Goal: Transaction & Acquisition: Purchase product/service

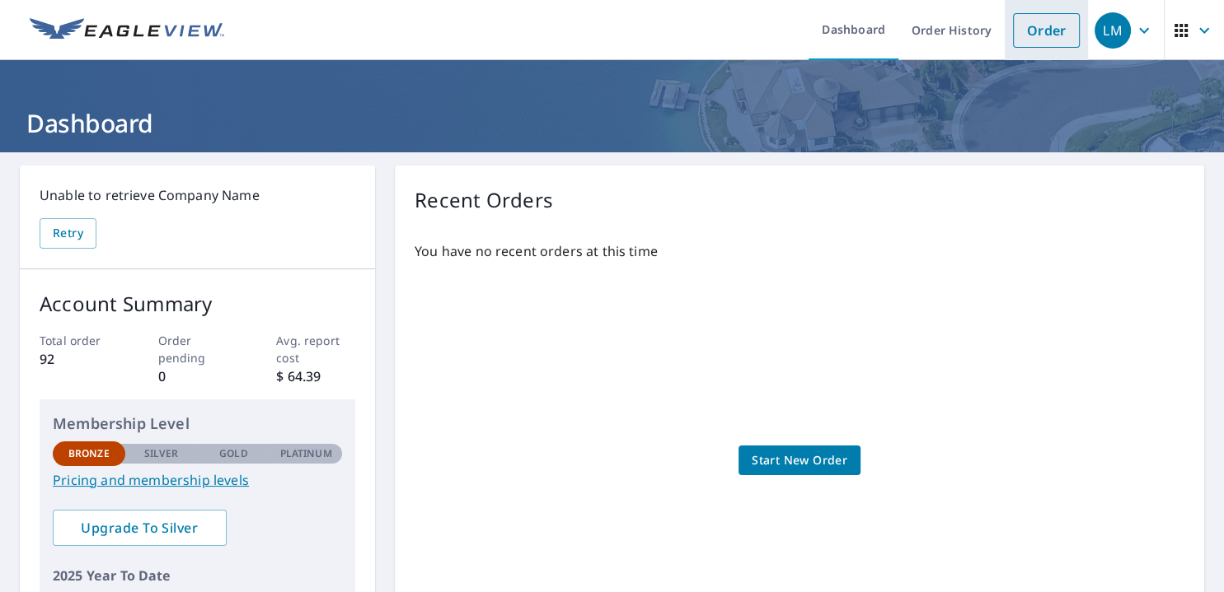
click at [1044, 23] on link "Order" at bounding box center [1046, 30] width 67 height 35
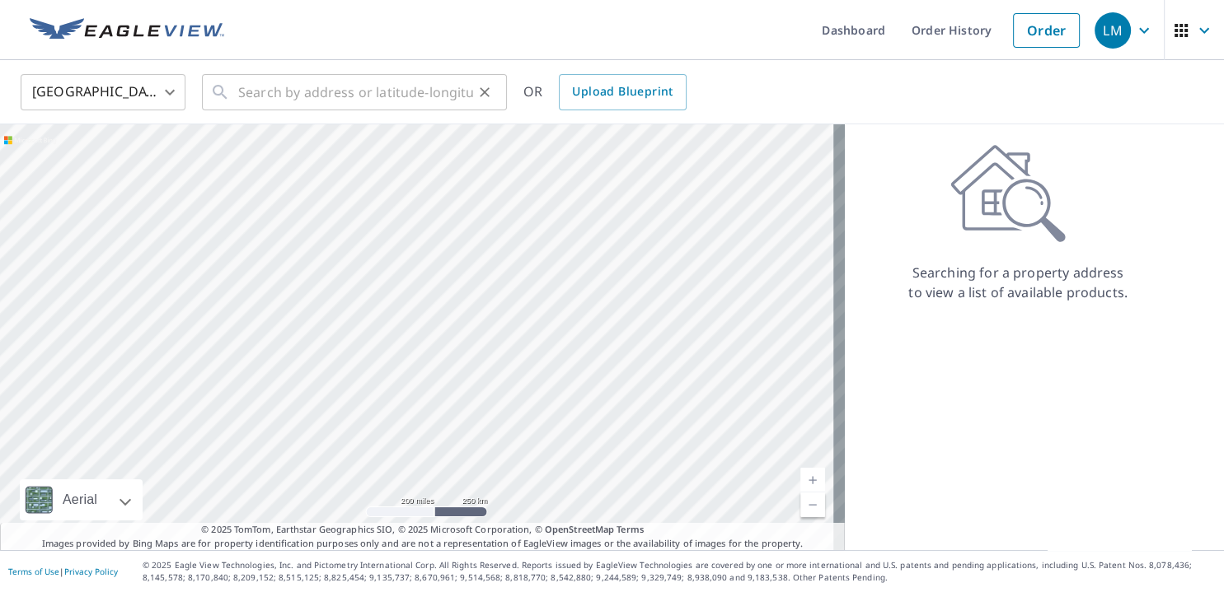
click at [236, 96] on div "​" at bounding box center [354, 92] width 305 height 36
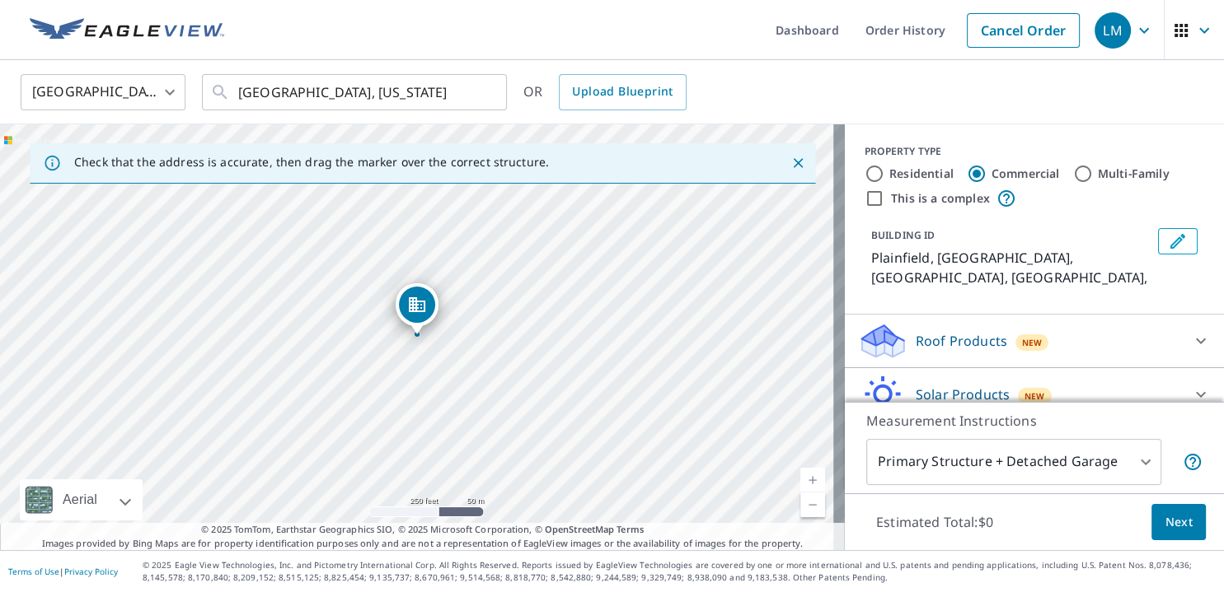
scroll to position [53, 0]
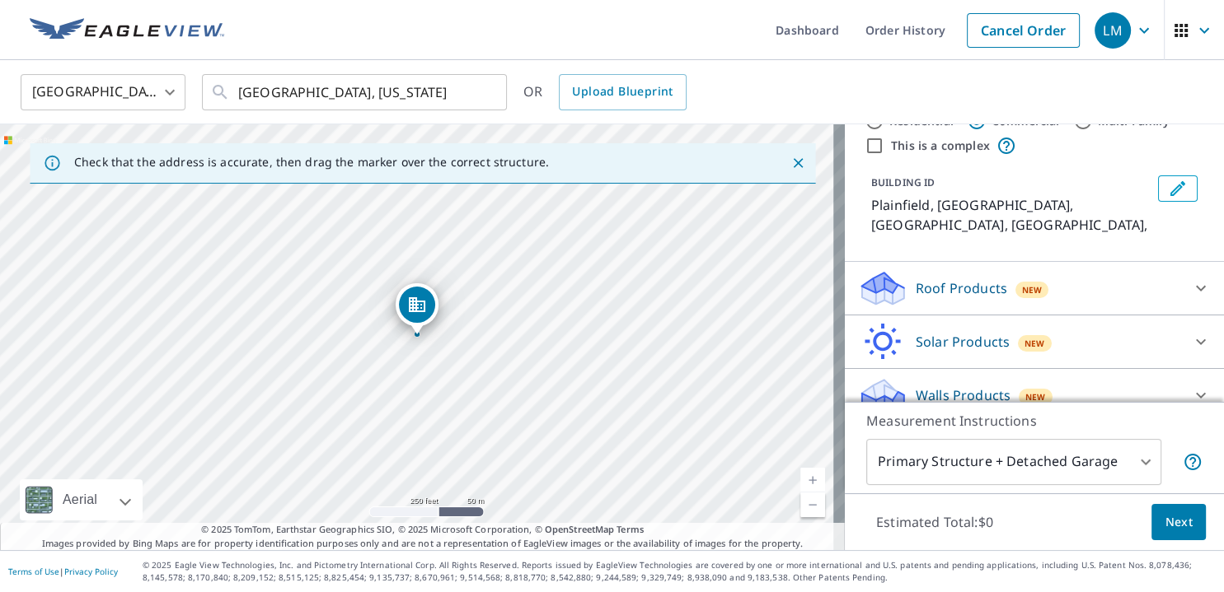
click at [1196, 393] on icon at bounding box center [1201, 396] width 10 height 6
drag, startPoint x: 320, startPoint y: 351, endPoint x: 618, endPoint y: 255, distance: 313.2
click at [618, 255] on div "Plainfield, IN [GEOGRAPHIC_DATA], [GEOGRAPHIC_DATA]" at bounding box center [422, 337] width 845 height 426
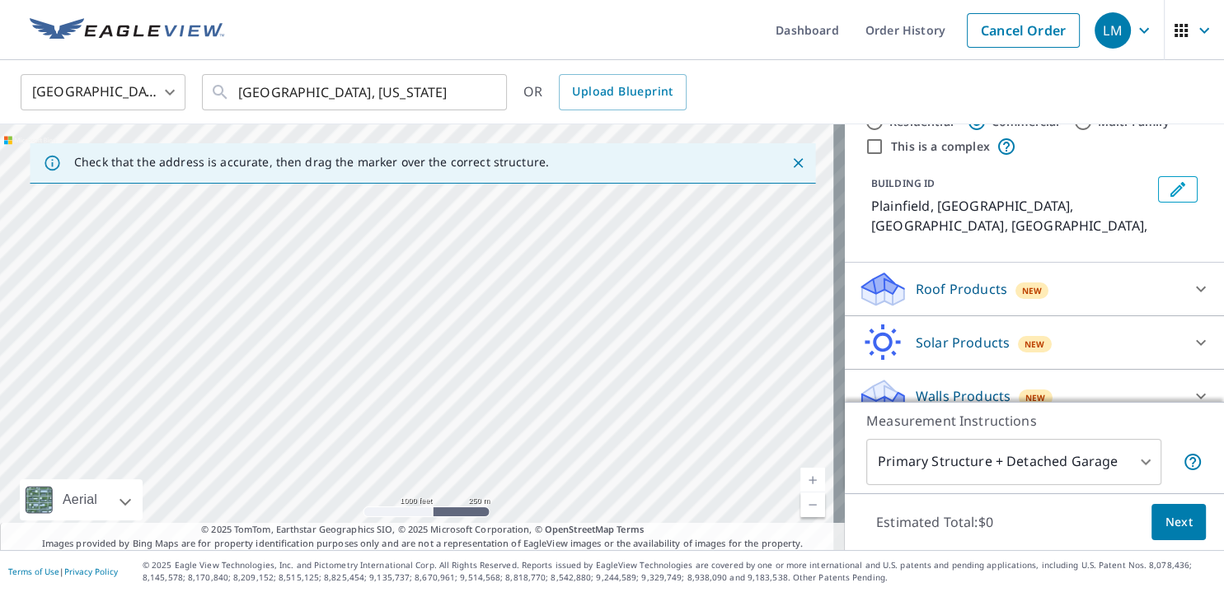
drag, startPoint x: 431, startPoint y: 438, endPoint x: 653, endPoint y: 259, distance: 285.9
click at [653, 259] on div "Plainfield, IN [GEOGRAPHIC_DATA], [GEOGRAPHIC_DATA]" at bounding box center [422, 337] width 845 height 426
drag, startPoint x: 366, startPoint y: 453, endPoint x: 687, endPoint y: 260, distance: 375.2
click at [687, 260] on div "Plainfield, IN [GEOGRAPHIC_DATA], [GEOGRAPHIC_DATA]" at bounding box center [422, 337] width 845 height 426
drag, startPoint x: 453, startPoint y: 447, endPoint x: 474, endPoint y: 278, distance: 169.3
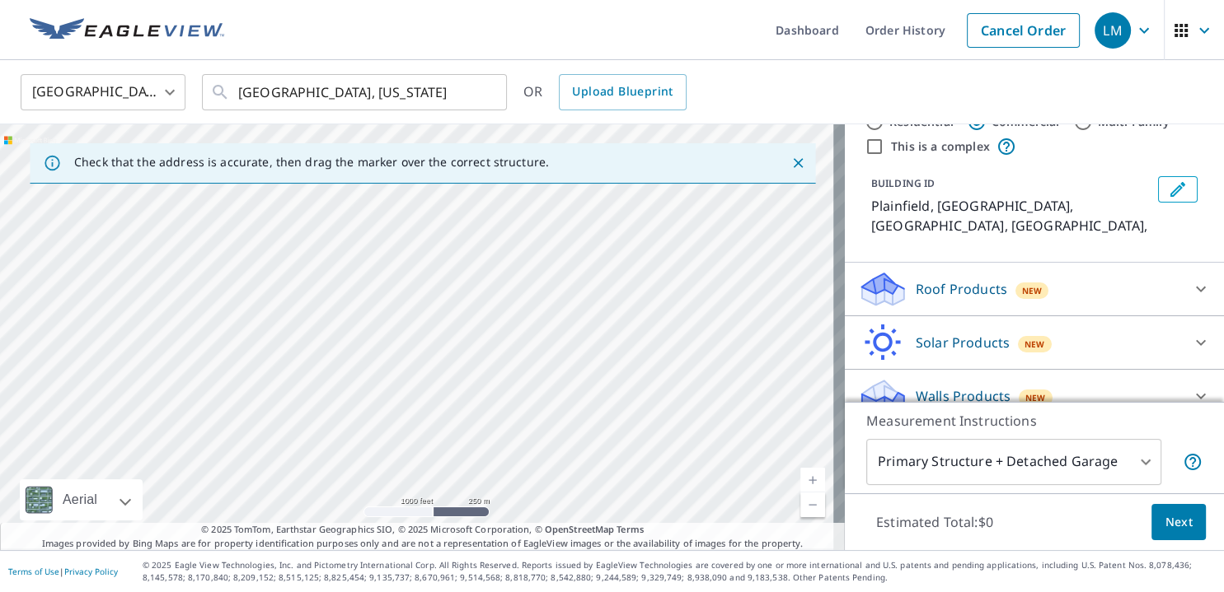
click at [474, 278] on div "Plainfield, IN [GEOGRAPHIC_DATA], [GEOGRAPHIC_DATA]" at bounding box center [422, 337] width 845 height 426
drag, startPoint x: 484, startPoint y: 419, endPoint x: 482, endPoint y: 405, distance: 14.9
click at [483, 412] on div "Plainfield, IN [GEOGRAPHIC_DATA], [GEOGRAPHIC_DATA]" at bounding box center [422, 337] width 845 height 426
drag, startPoint x: 482, startPoint y: 392, endPoint x: 499, endPoint y: 226, distance: 167.3
click at [499, 226] on div "Plainfield, IN [GEOGRAPHIC_DATA], [GEOGRAPHIC_DATA]" at bounding box center [422, 337] width 845 height 426
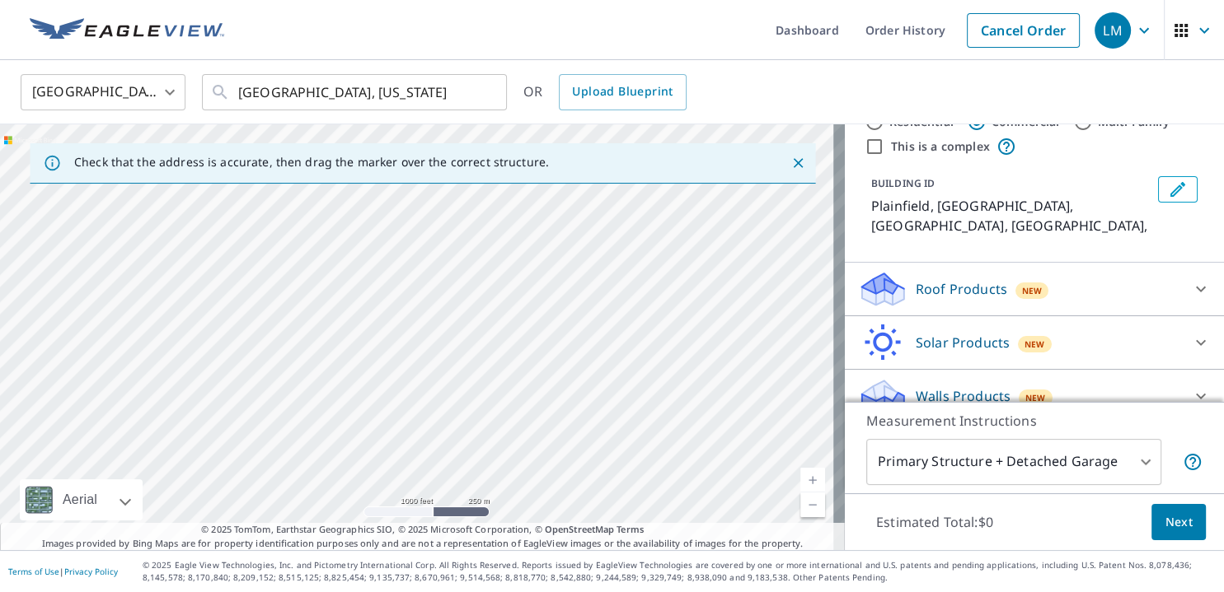
drag, startPoint x: 447, startPoint y: 312, endPoint x: 423, endPoint y: 245, distance: 71.7
click at [423, 245] on div "Plainfield, IN [GEOGRAPHIC_DATA], [GEOGRAPHIC_DATA]" at bounding box center [422, 337] width 845 height 426
drag, startPoint x: 600, startPoint y: 292, endPoint x: 546, endPoint y: 360, distance: 86.9
click at [546, 360] on div "Plainfield, IN [GEOGRAPHIC_DATA], [GEOGRAPHIC_DATA]" at bounding box center [422, 337] width 845 height 426
drag, startPoint x: 391, startPoint y: 269, endPoint x: 644, endPoint y: 306, distance: 254.8
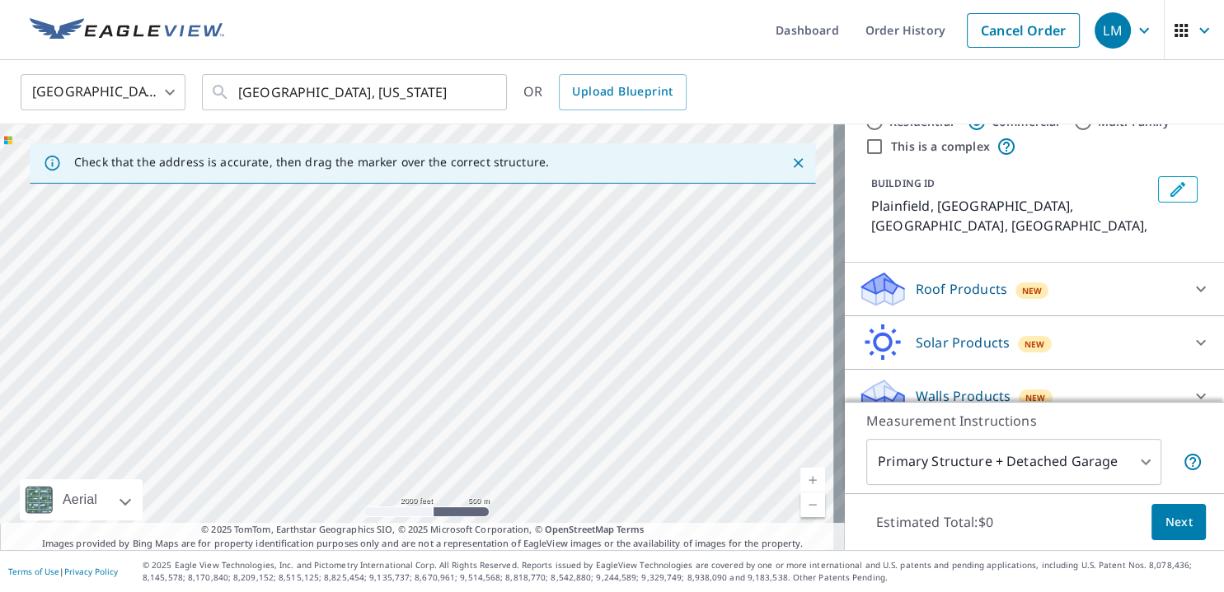
click at [644, 306] on div "Plainfield, IN [GEOGRAPHIC_DATA], [GEOGRAPHIC_DATA]" at bounding box center [422, 337] width 845 height 426
drag, startPoint x: 519, startPoint y: 305, endPoint x: 424, endPoint y: 395, distance: 131.2
click at [424, 395] on div "Plainfield, IN [GEOGRAPHIC_DATA], [GEOGRAPHIC_DATA]" at bounding box center [422, 337] width 845 height 426
drag, startPoint x: 582, startPoint y: 327, endPoint x: 357, endPoint y: 401, distance: 236.8
click at [357, 401] on div "Plainfield, IN [GEOGRAPHIC_DATA], [GEOGRAPHIC_DATA]" at bounding box center [422, 337] width 845 height 426
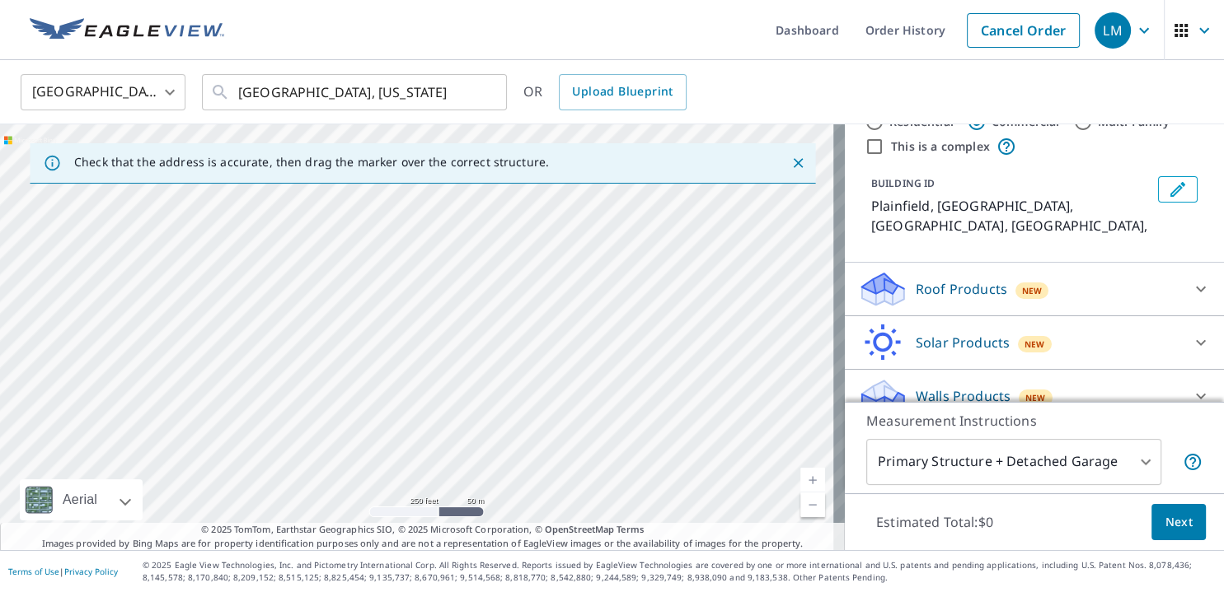
drag, startPoint x: 555, startPoint y: 272, endPoint x: 348, endPoint y: 501, distance: 309.2
click at [348, 501] on div "Plainfield, IN [GEOGRAPHIC_DATA], [GEOGRAPHIC_DATA]" at bounding box center [422, 337] width 845 height 426
drag, startPoint x: 463, startPoint y: 292, endPoint x: 411, endPoint y: 463, distance: 179.1
click at [411, 463] on div "Plainfield, IN [GEOGRAPHIC_DATA], [GEOGRAPHIC_DATA]" at bounding box center [422, 337] width 845 height 426
drag, startPoint x: 478, startPoint y: 354, endPoint x: 465, endPoint y: 392, distance: 40.1
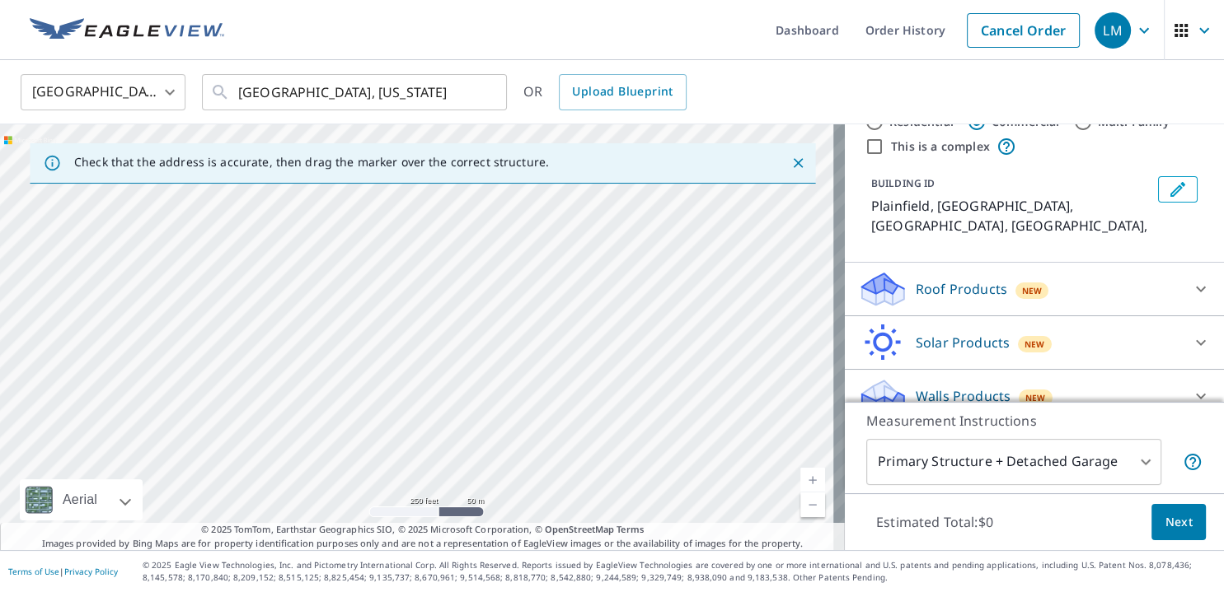
click at [465, 392] on div "Plainfield, IN [GEOGRAPHIC_DATA], [GEOGRAPHIC_DATA]" at bounding box center [422, 337] width 845 height 426
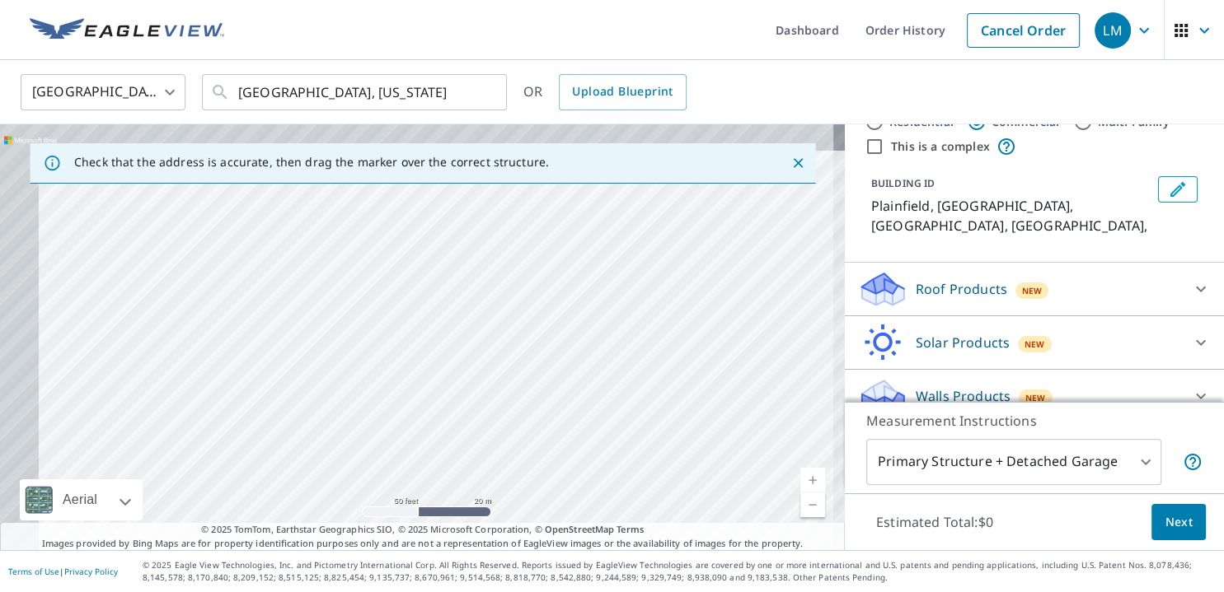
drag, startPoint x: 468, startPoint y: 287, endPoint x: 608, endPoint y: 464, distance: 225.8
click at [608, 464] on div "Plainfield, IN [GEOGRAPHIC_DATA], [GEOGRAPHIC_DATA]" at bounding box center [422, 337] width 845 height 426
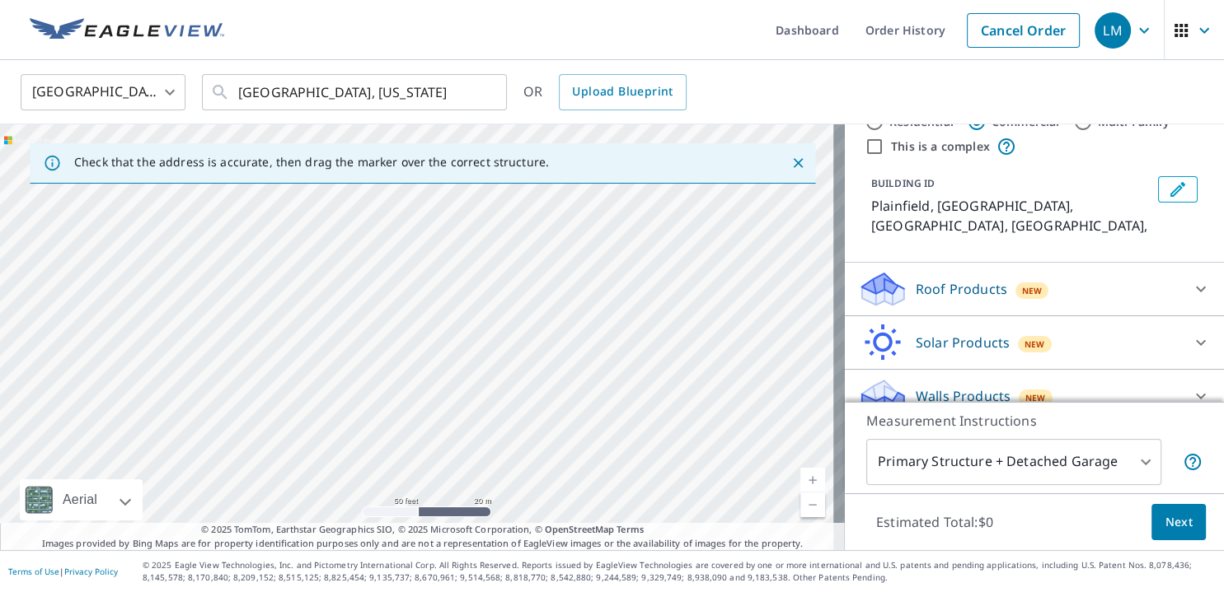
drag, startPoint x: 507, startPoint y: 345, endPoint x: 572, endPoint y: 443, distance: 117.7
click at [572, 443] on div "Plainfield, IN [GEOGRAPHIC_DATA], [GEOGRAPHIC_DATA]" at bounding box center [422, 337] width 845 height 426
click at [389, 332] on div "Plainfield, IN [GEOGRAPHIC_DATA], [GEOGRAPHIC_DATA]" at bounding box center [422, 337] width 845 height 426
click at [440, 86] on input "[GEOGRAPHIC_DATA], [US_STATE]" at bounding box center [355, 92] width 235 height 46
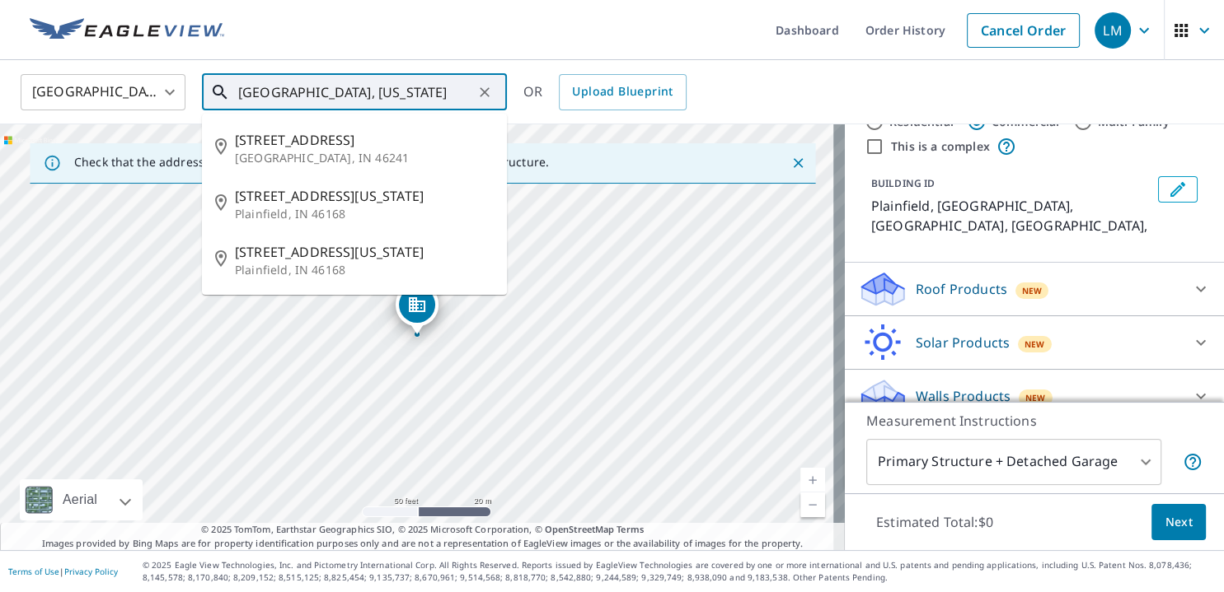
click at [267, 91] on input "[GEOGRAPHIC_DATA], [US_STATE]" at bounding box center [355, 92] width 235 height 46
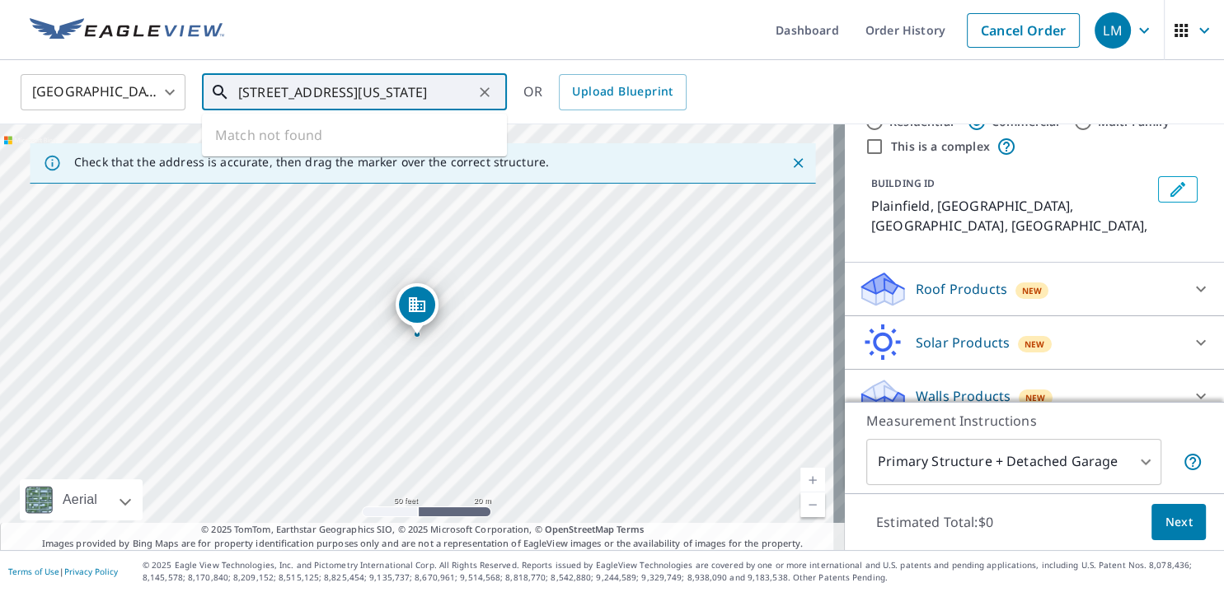
type input "[STREET_ADDRESS][US_STATE]"
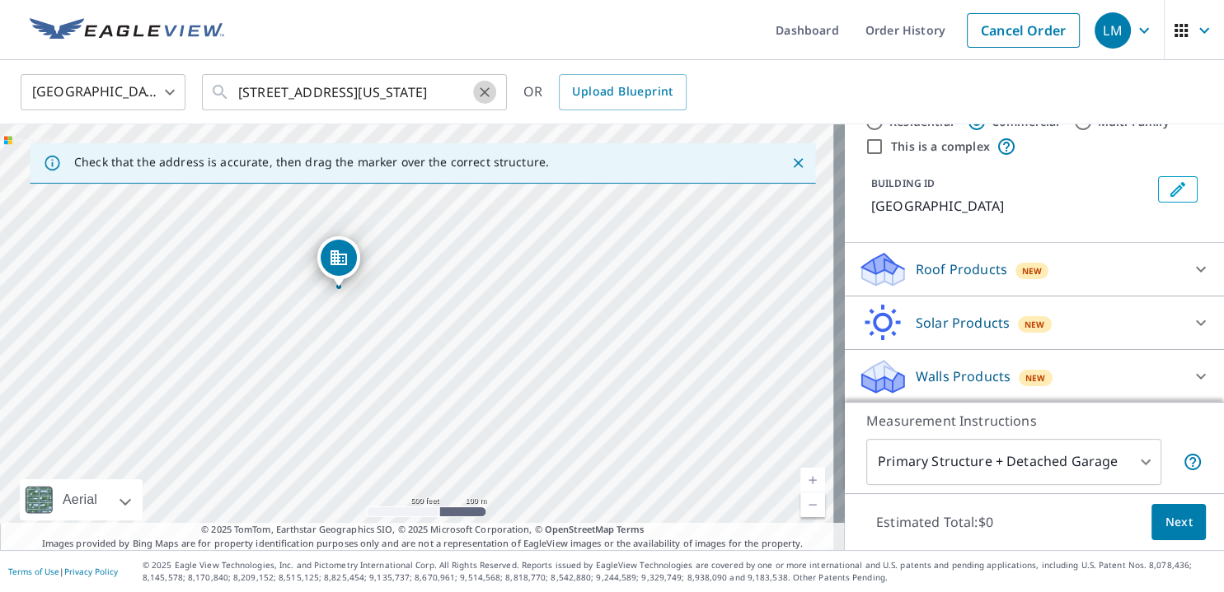
click at [474, 93] on button "Clear" at bounding box center [484, 92] width 23 height 23
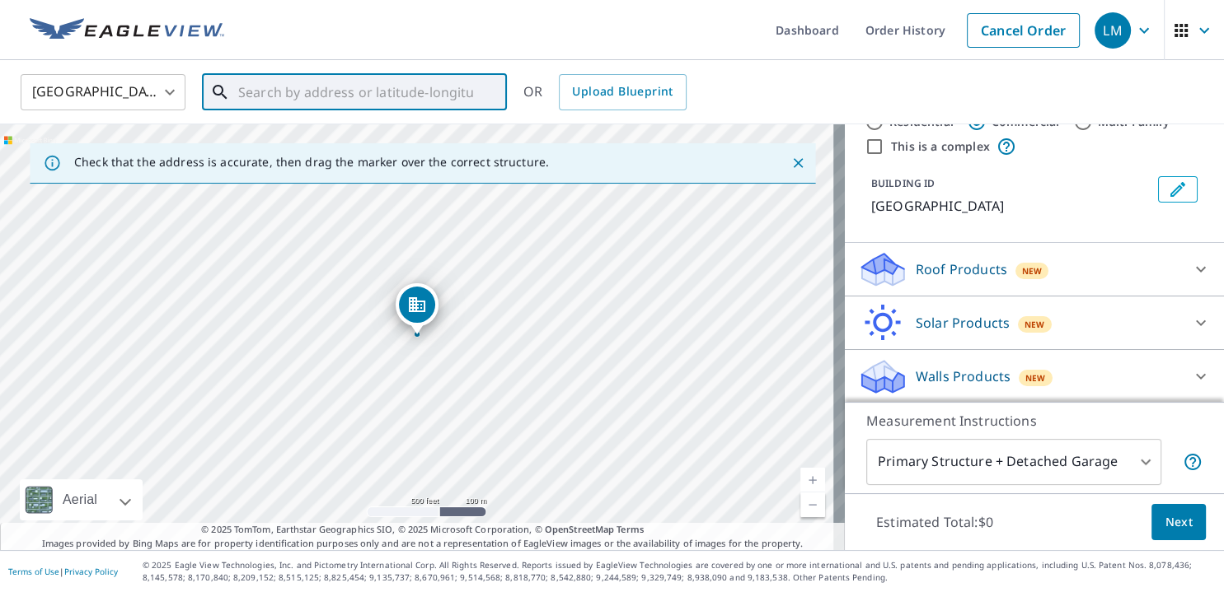
click at [470, 93] on input "text" at bounding box center [355, 92] width 235 height 46
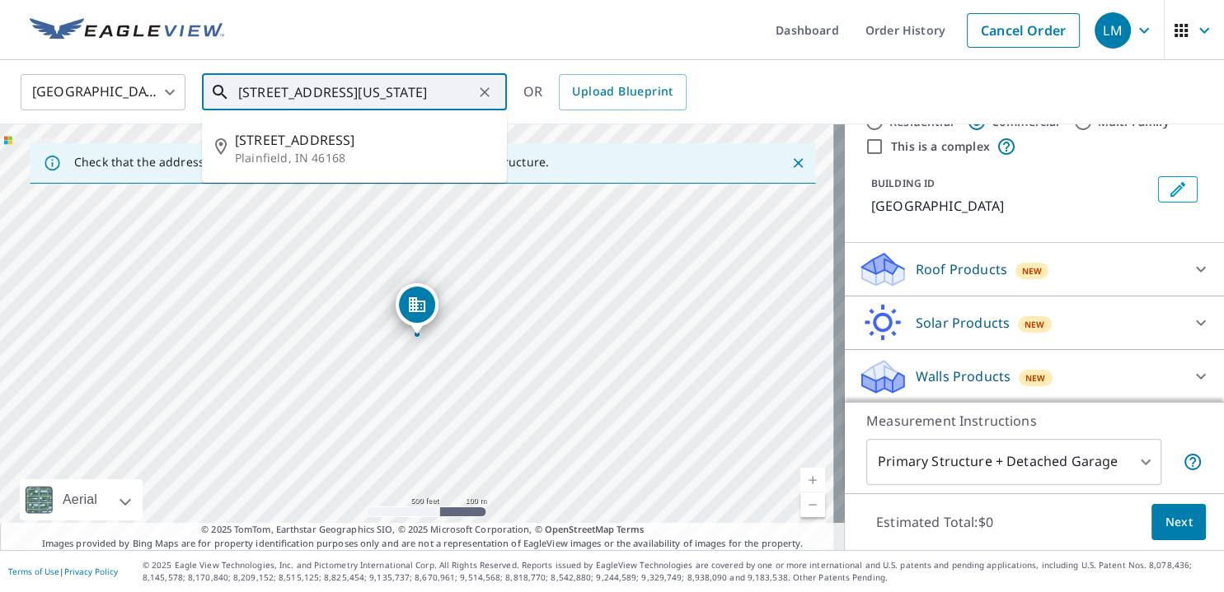
type input "[STREET_ADDRESS][US_STATE]"
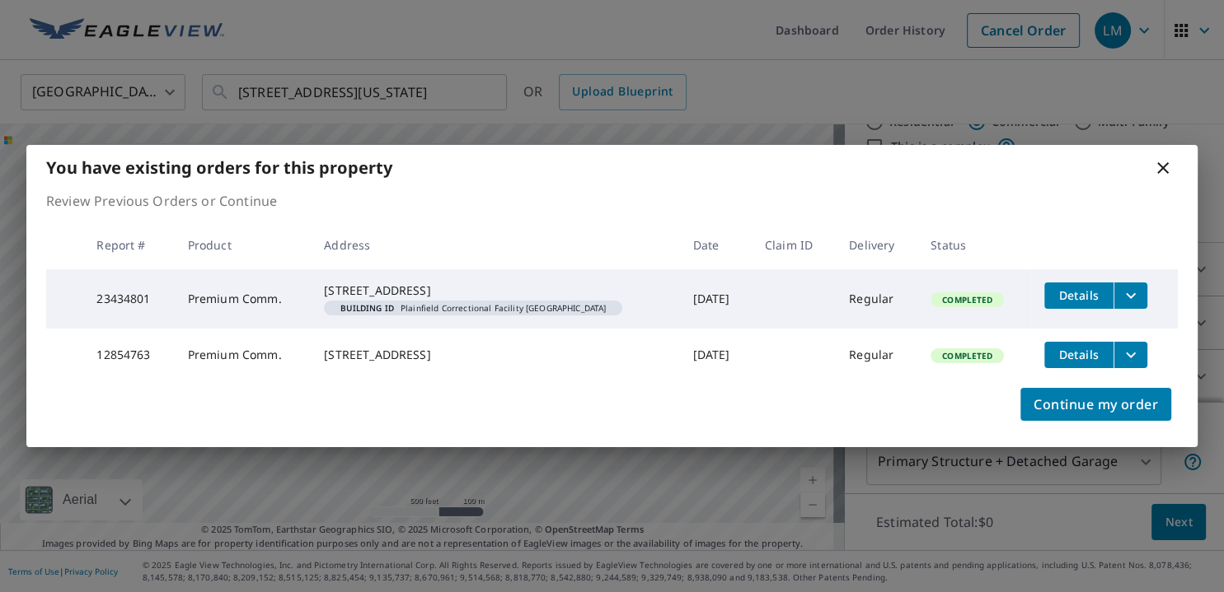
click at [1165, 162] on icon at bounding box center [1163, 168] width 12 height 12
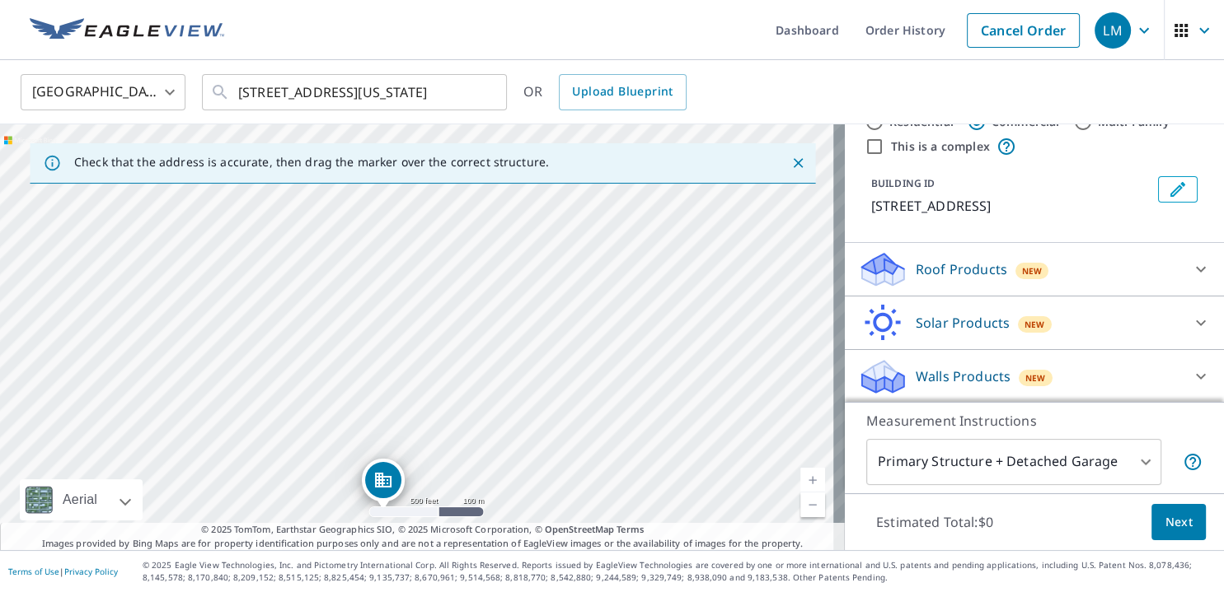
drag, startPoint x: 611, startPoint y: 269, endPoint x: 564, endPoint y: 486, distance: 222.5
click at [564, 486] on div "[STREET_ADDRESS]" at bounding box center [422, 337] width 845 height 426
drag, startPoint x: 583, startPoint y: 255, endPoint x: 566, endPoint y: 356, distance: 102.0
click at [566, 356] on div "[STREET_ADDRESS]" at bounding box center [422, 337] width 845 height 426
drag, startPoint x: 573, startPoint y: 278, endPoint x: 564, endPoint y: 468, distance: 189.7
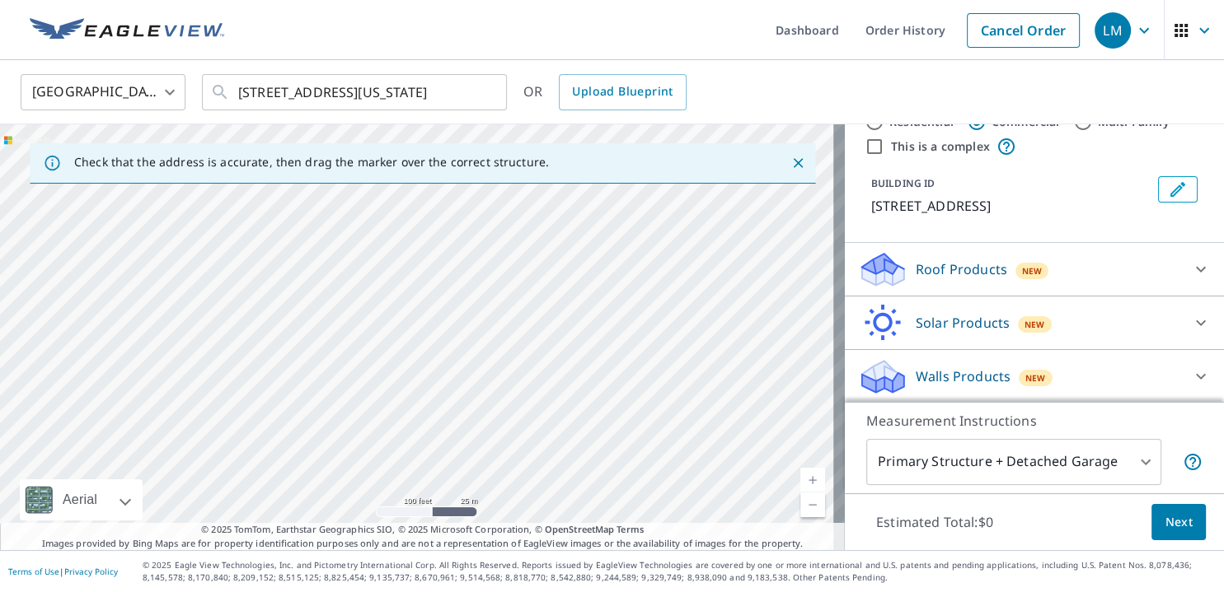
click at [564, 468] on div "[STREET_ADDRESS]" at bounding box center [422, 337] width 845 height 426
drag, startPoint x: 568, startPoint y: 295, endPoint x: 586, endPoint y: 358, distance: 65.2
click at [586, 358] on div "[STREET_ADDRESS]" at bounding box center [422, 337] width 845 height 426
click at [433, 297] on div "[STREET_ADDRESS]" at bounding box center [422, 337] width 845 height 426
drag, startPoint x: 427, startPoint y: 303, endPoint x: 570, endPoint y: 226, distance: 162.9
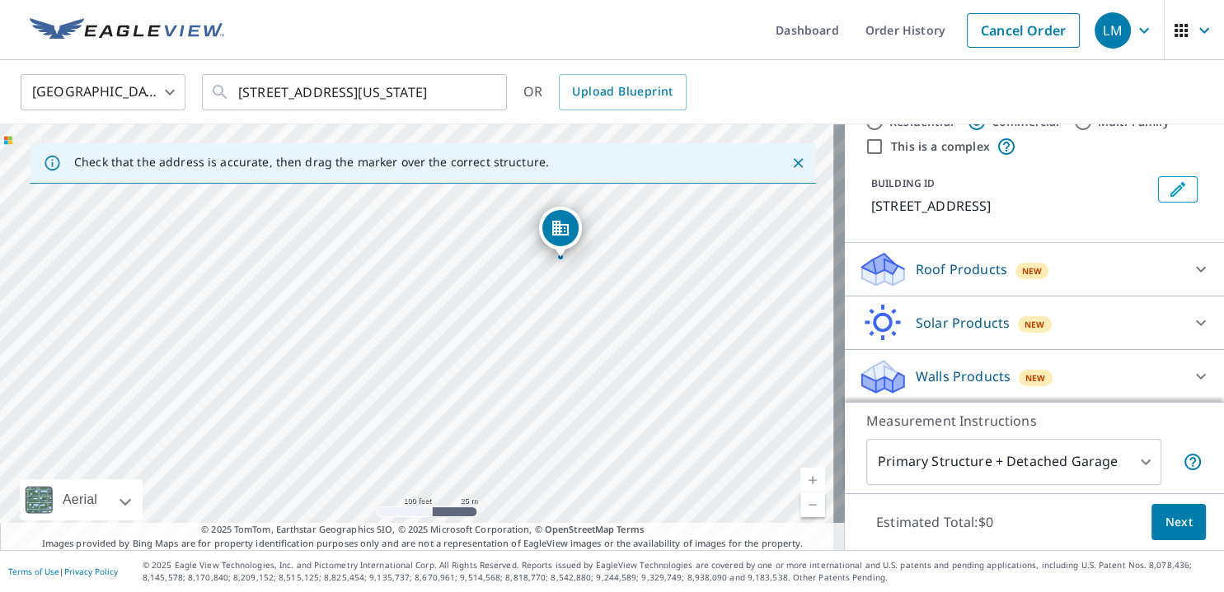
click at [570, 226] on div "[STREET_ADDRESS]" at bounding box center [422, 337] width 845 height 426
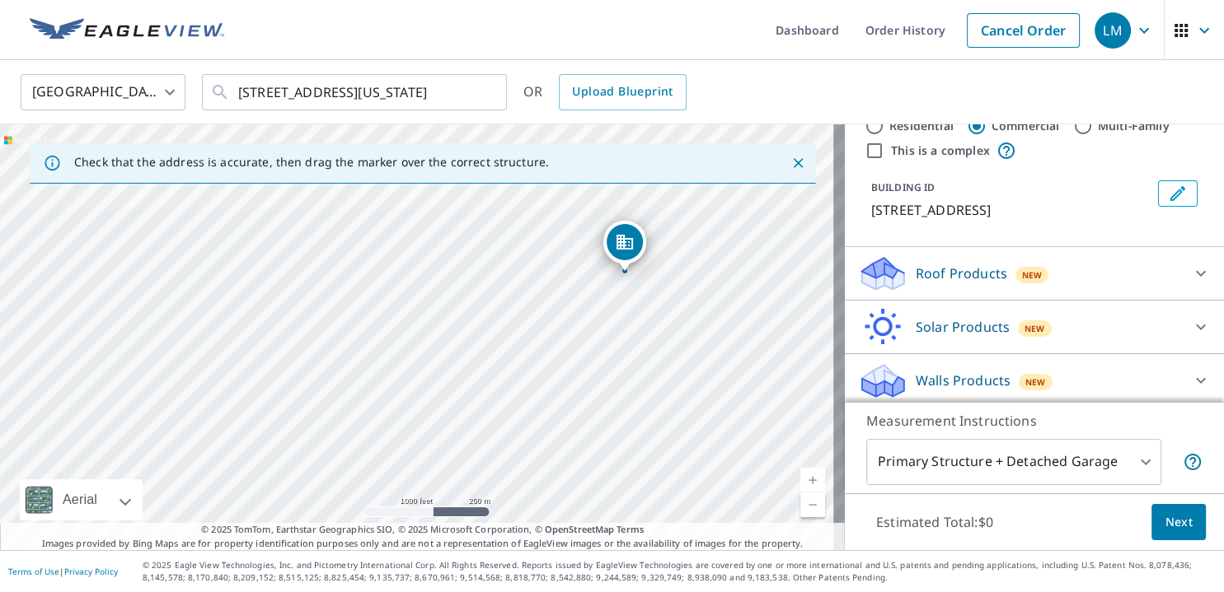
drag, startPoint x: 564, startPoint y: 295, endPoint x: 624, endPoint y: 240, distance: 81.0
click at [624, 240] on div "[STREET_ADDRESS]" at bounding box center [422, 337] width 845 height 426
drag, startPoint x: 548, startPoint y: 277, endPoint x: 557, endPoint y: 408, distance: 131.3
click at [557, 408] on div "[STREET_ADDRESS]" at bounding box center [422, 337] width 845 height 426
drag, startPoint x: 439, startPoint y: 441, endPoint x: 450, endPoint y: 304, distance: 137.2
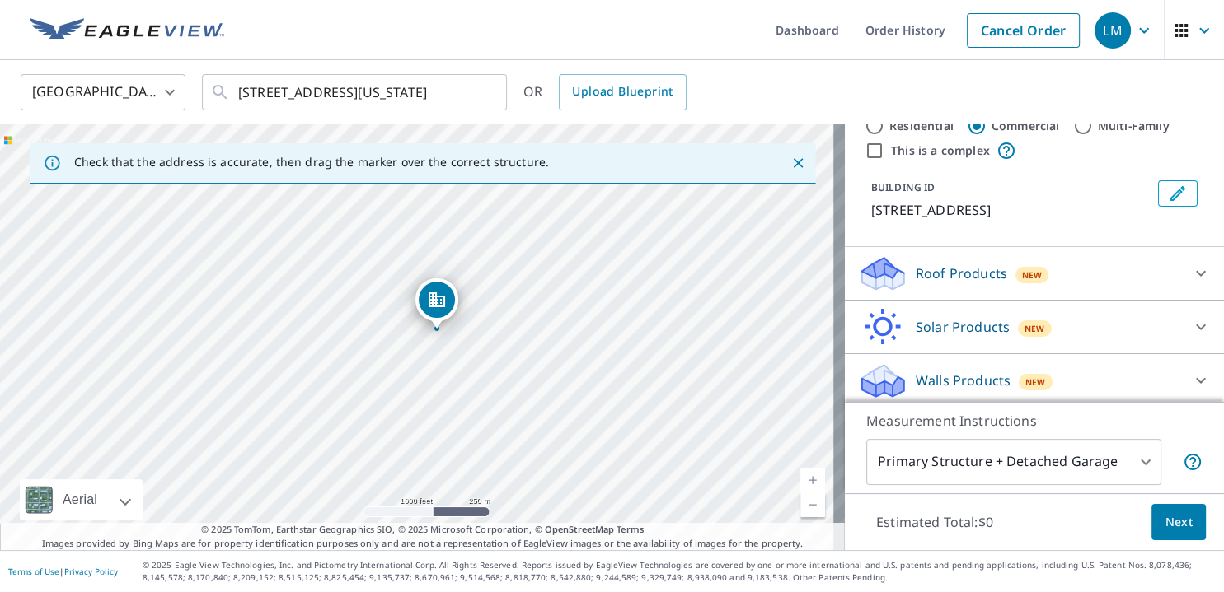
click at [450, 304] on div "[STREET_ADDRESS]" at bounding box center [422, 337] width 845 height 426
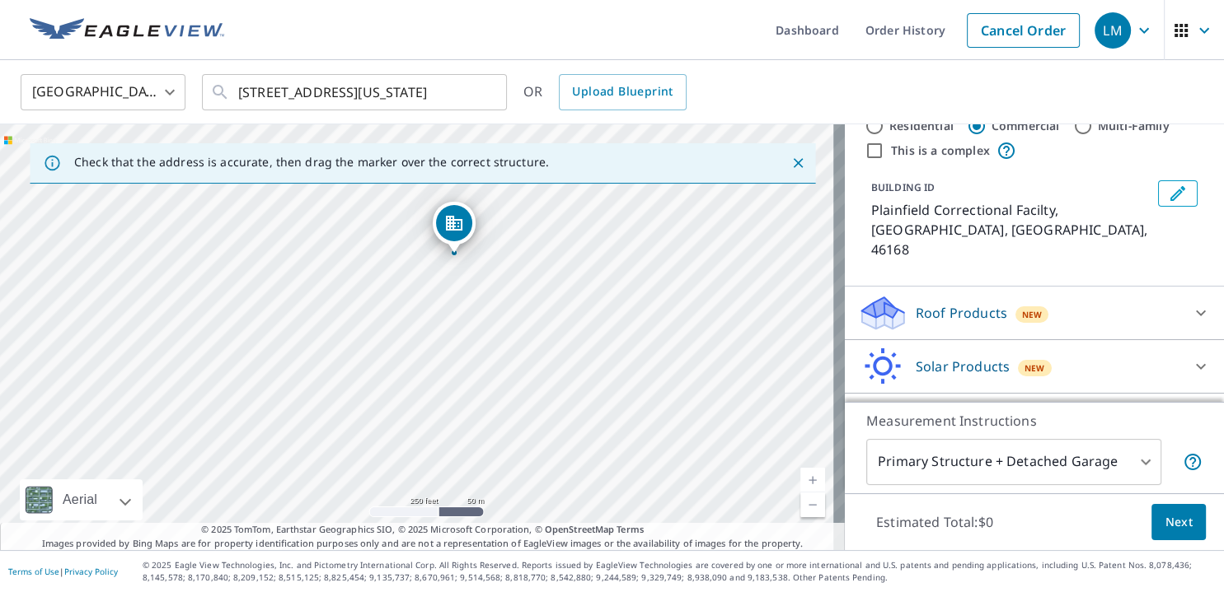
drag, startPoint x: 364, startPoint y: 344, endPoint x: 789, endPoint y: 466, distance: 441.5
click at [789, 466] on div "Plainfield Correctional Facilty Plainfield, IN 46168" at bounding box center [422, 337] width 845 height 426
drag, startPoint x: 463, startPoint y: 219, endPoint x: 431, endPoint y: 320, distance: 105.5
click at [431, 320] on div "Plainfield Correctional Facilty Plainfield, IN 46168" at bounding box center [422, 337] width 845 height 426
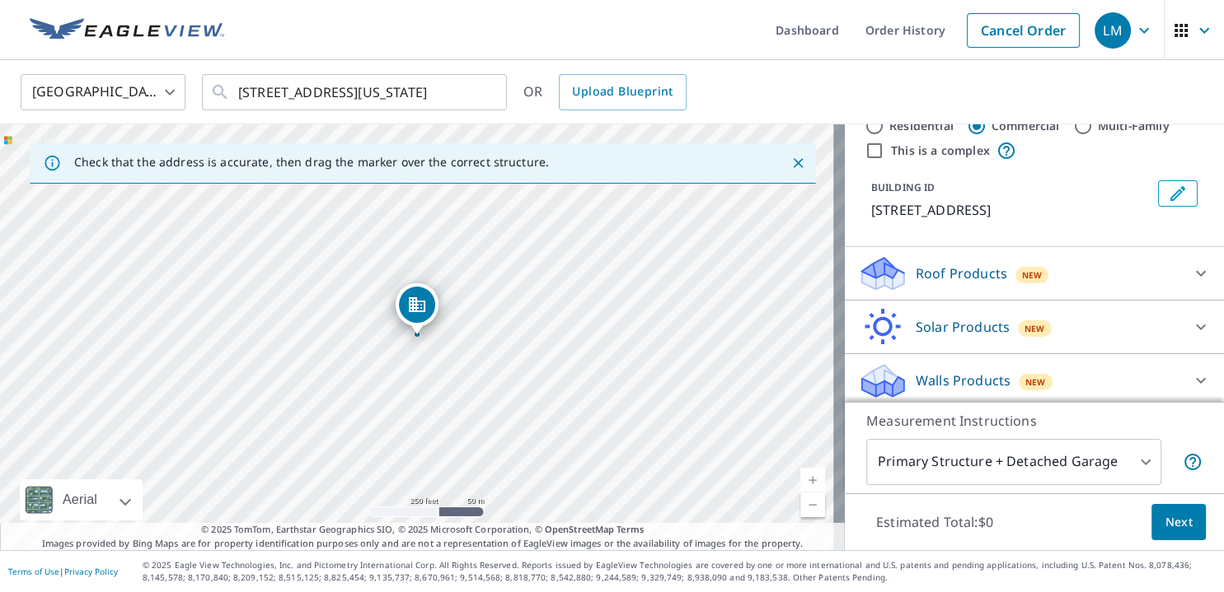
scroll to position [0, 0]
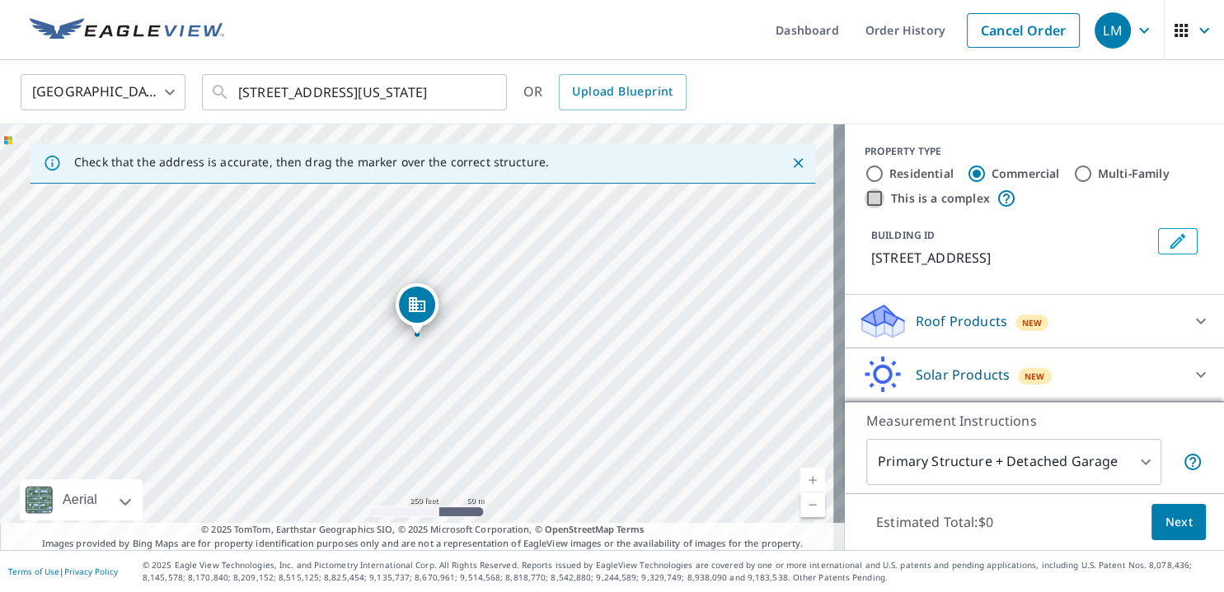
click at [864, 197] on input "This is a complex" at bounding box center [874, 199] width 20 height 20
checkbox input "true"
type input "4"
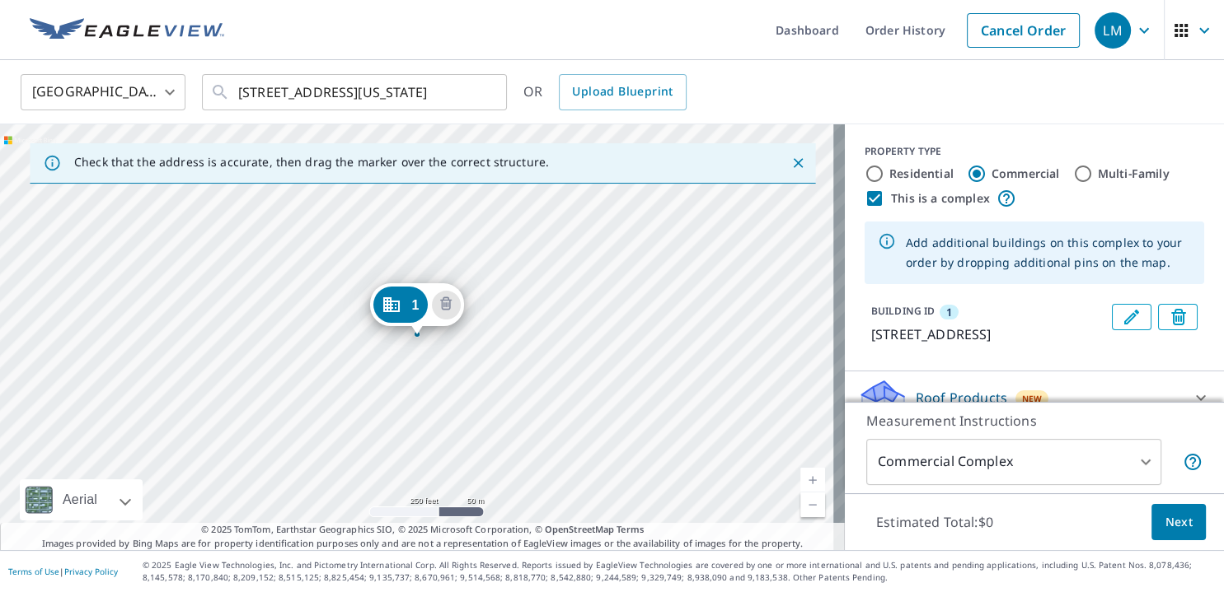
click at [864, 196] on input "This is a complex" at bounding box center [874, 199] width 20 height 20
checkbox input "false"
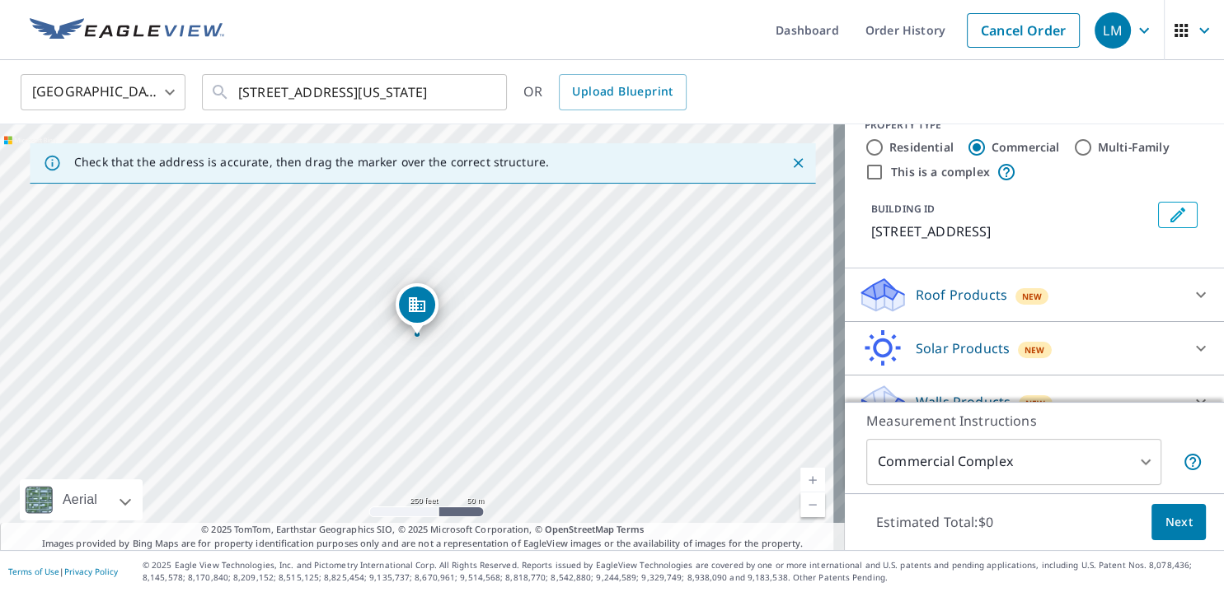
scroll to position [53, 0]
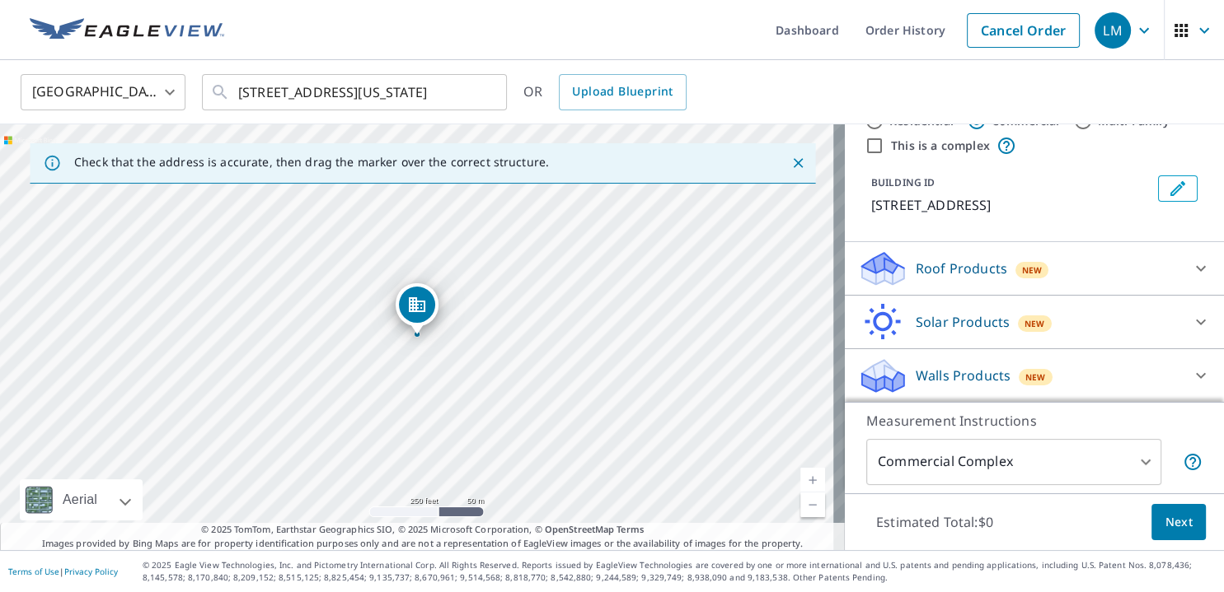
click at [940, 267] on p "Roof Products" at bounding box center [960, 269] width 91 height 20
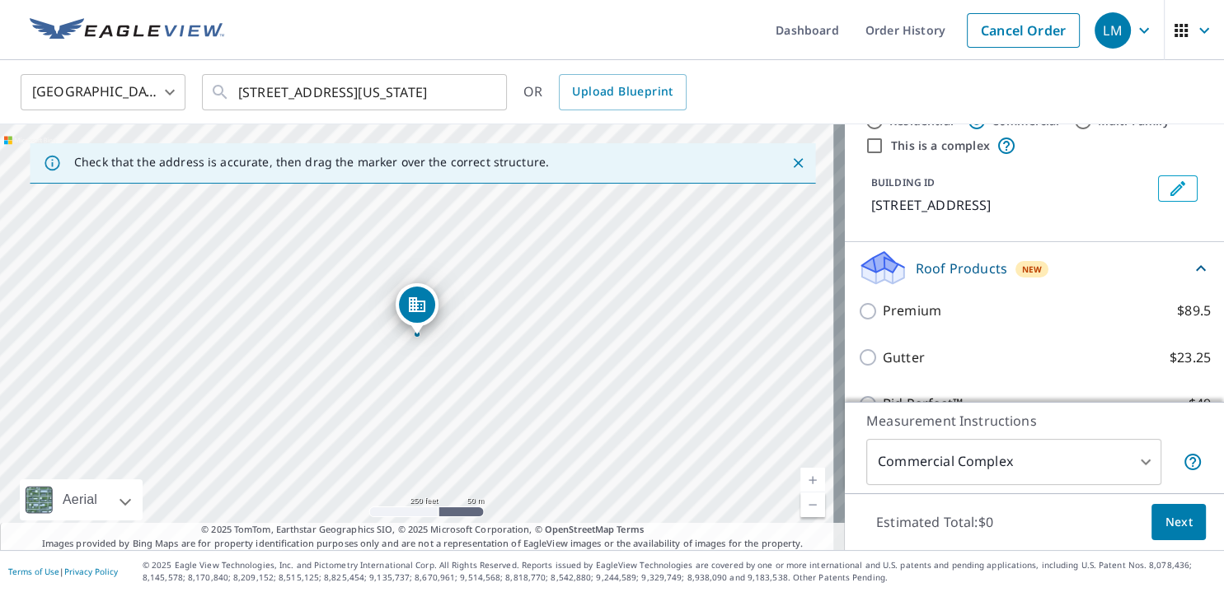
scroll to position [52, 0]
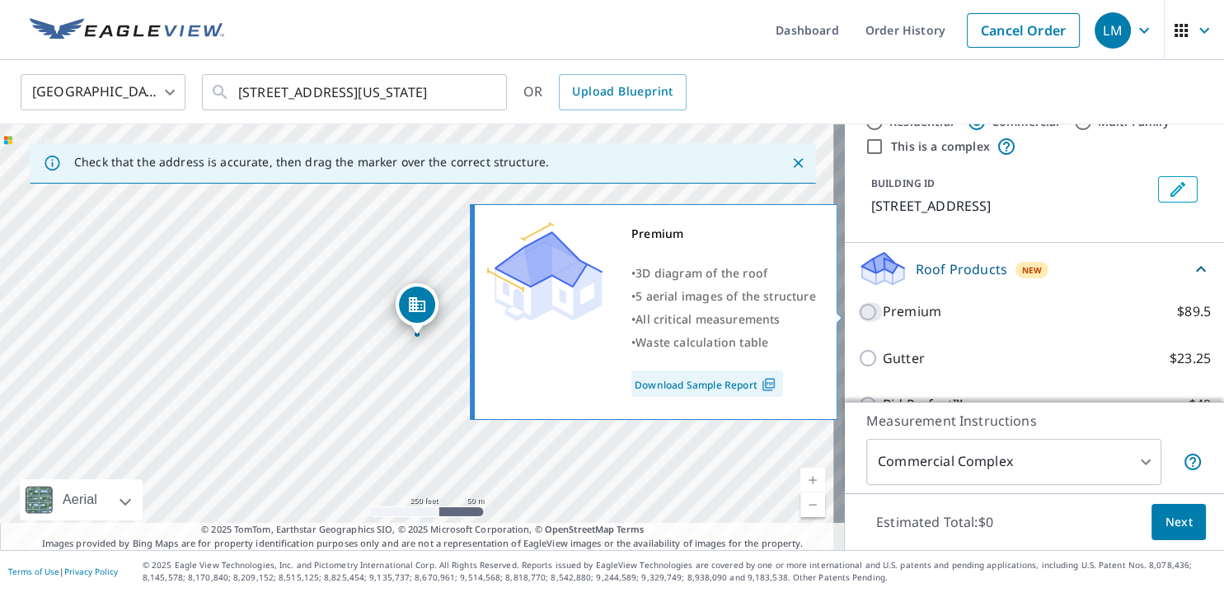
click at [858, 310] on input "Premium $89.5" at bounding box center [870, 312] width 25 height 20
checkbox input "true"
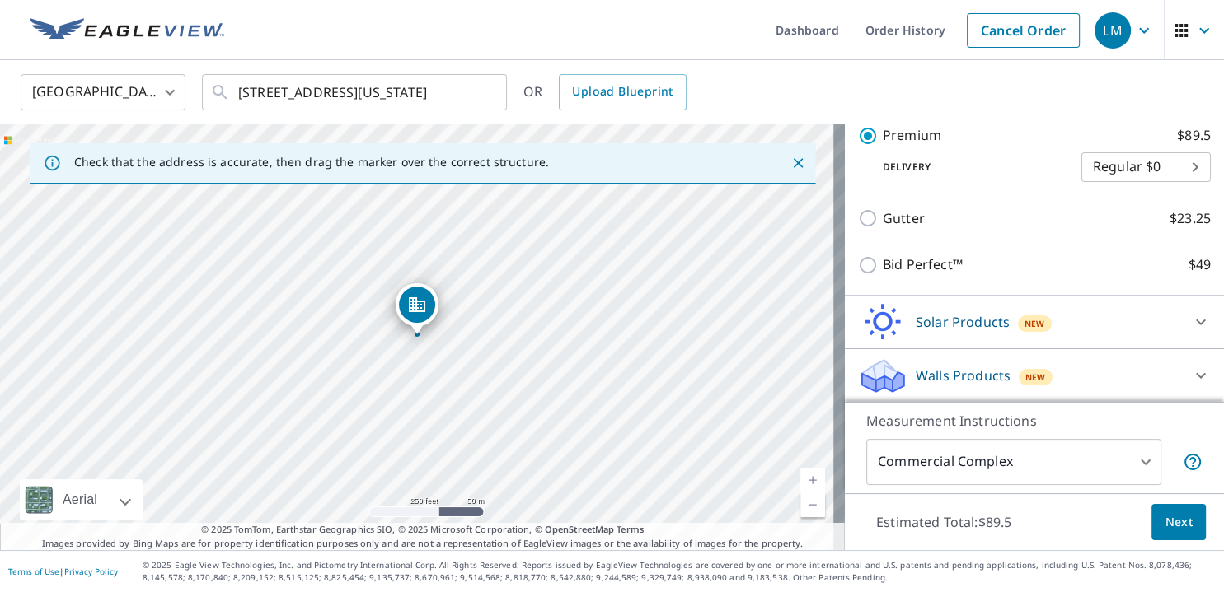
scroll to position [255, 0]
click at [945, 319] on p "Solar Products" at bounding box center [962, 321] width 94 height 20
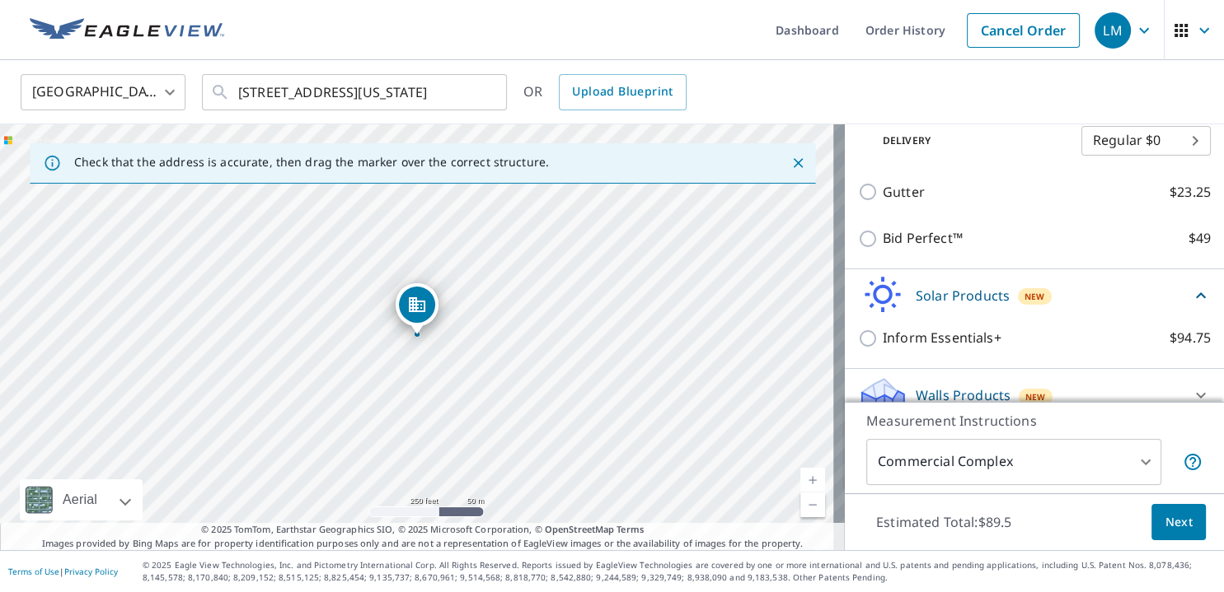
scroll to position [301, 0]
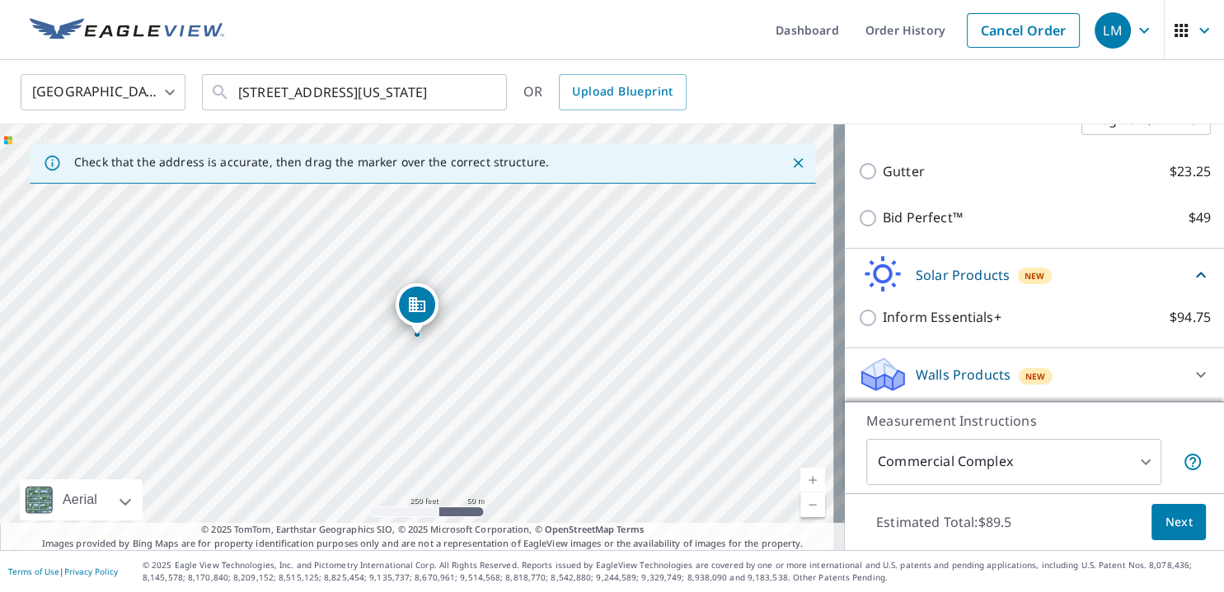
click at [1063, 278] on div "Solar Products New" at bounding box center [1024, 274] width 333 height 39
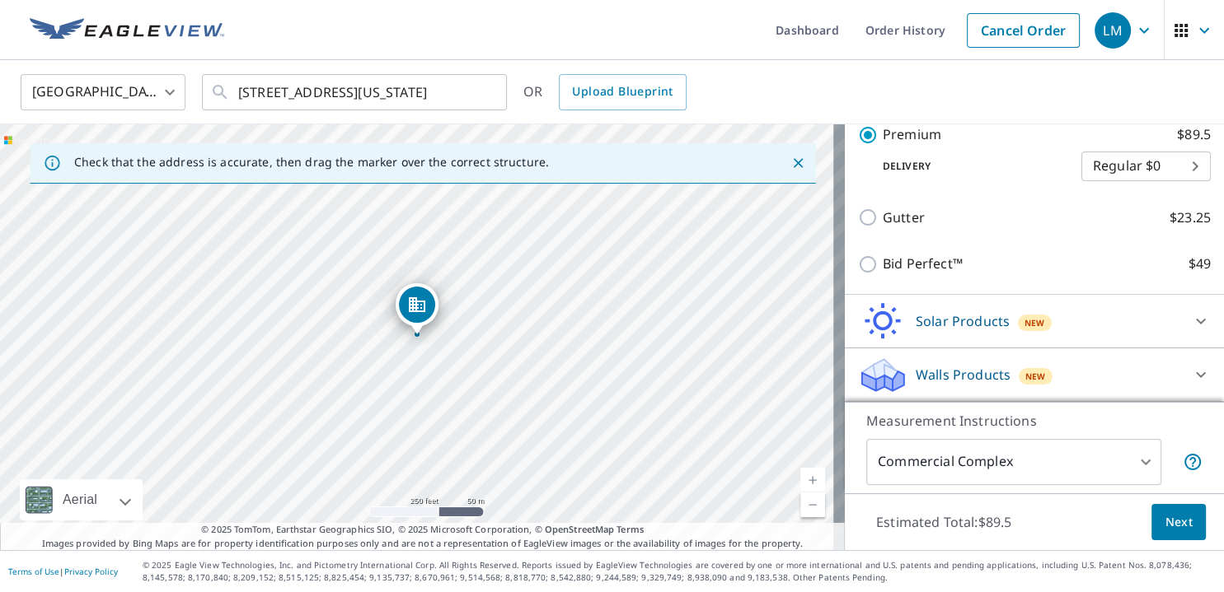
scroll to position [255, 0]
click at [1191, 372] on icon at bounding box center [1201, 375] width 20 height 20
click at [980, 374] on p "Walls Products" at bounding box center [962, 376] width 95 height 20
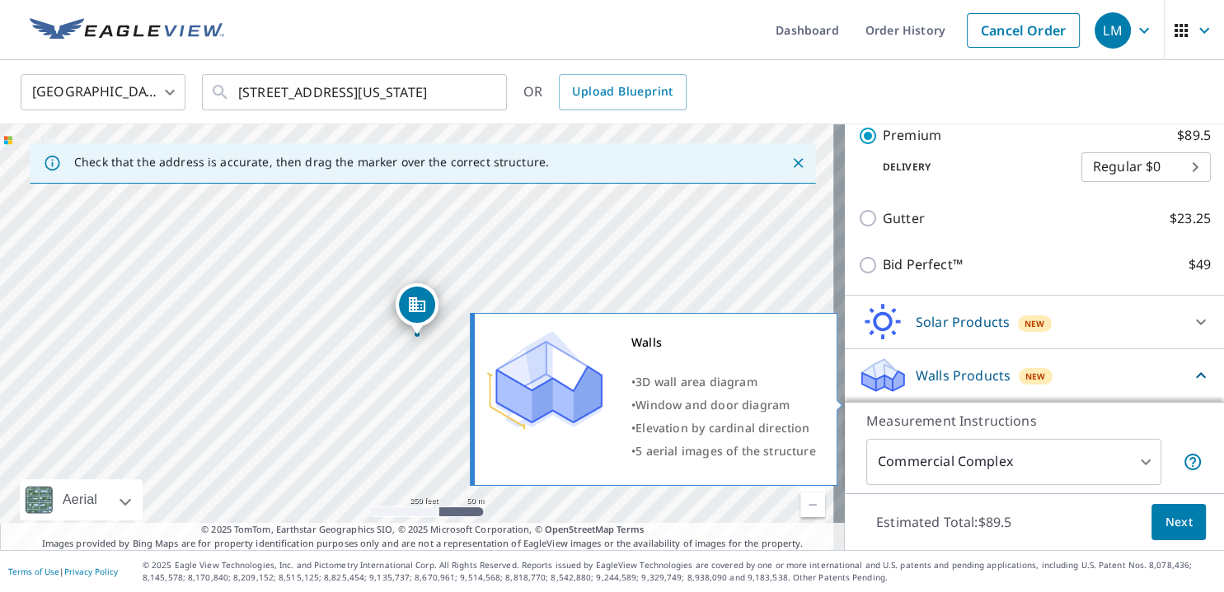
scroll to position [301, 0]
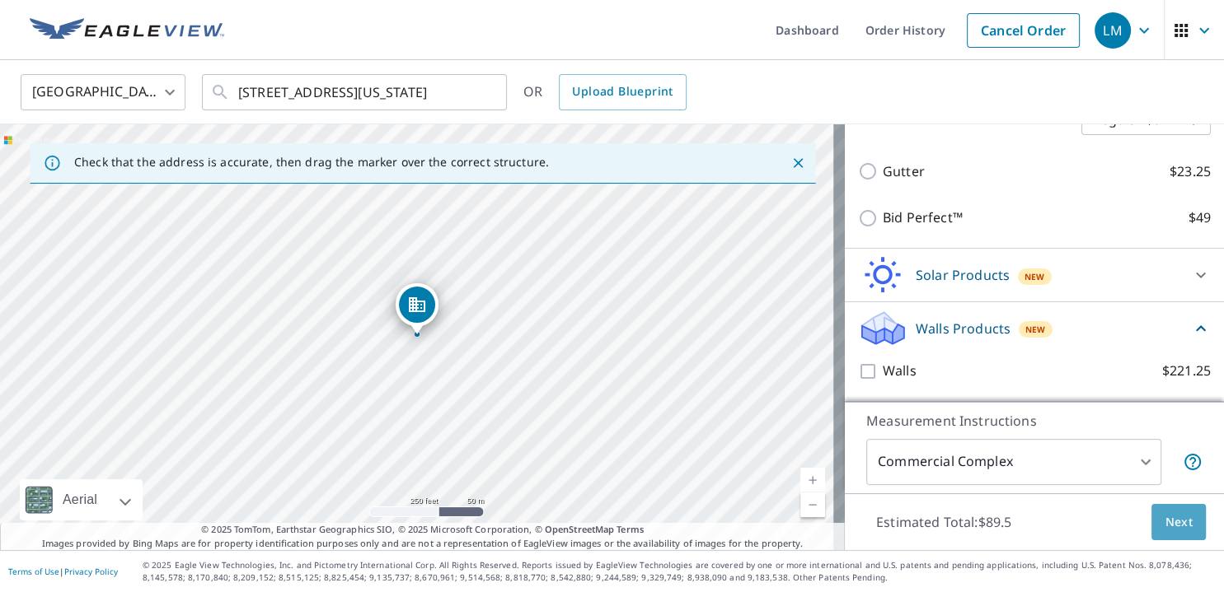
click at [1164, 522] on span "Next" at bounding box center [1178, 522] width 28 height 21
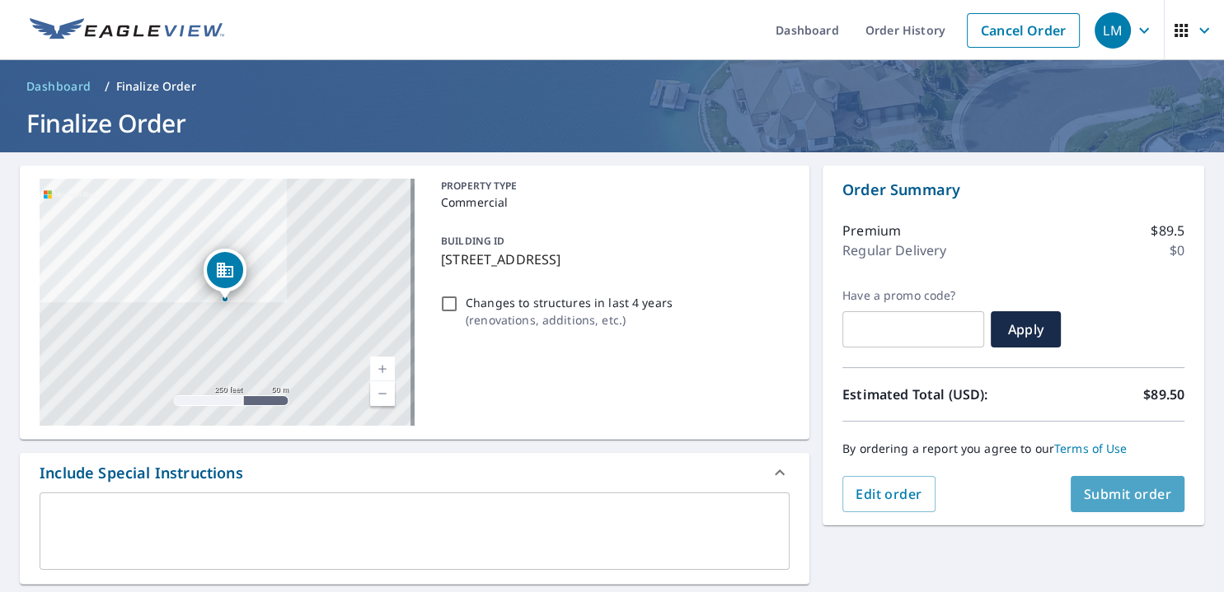
click at [1112, 498] on span "Submit order" at bounding box center [1127, 494] width 88 height 18
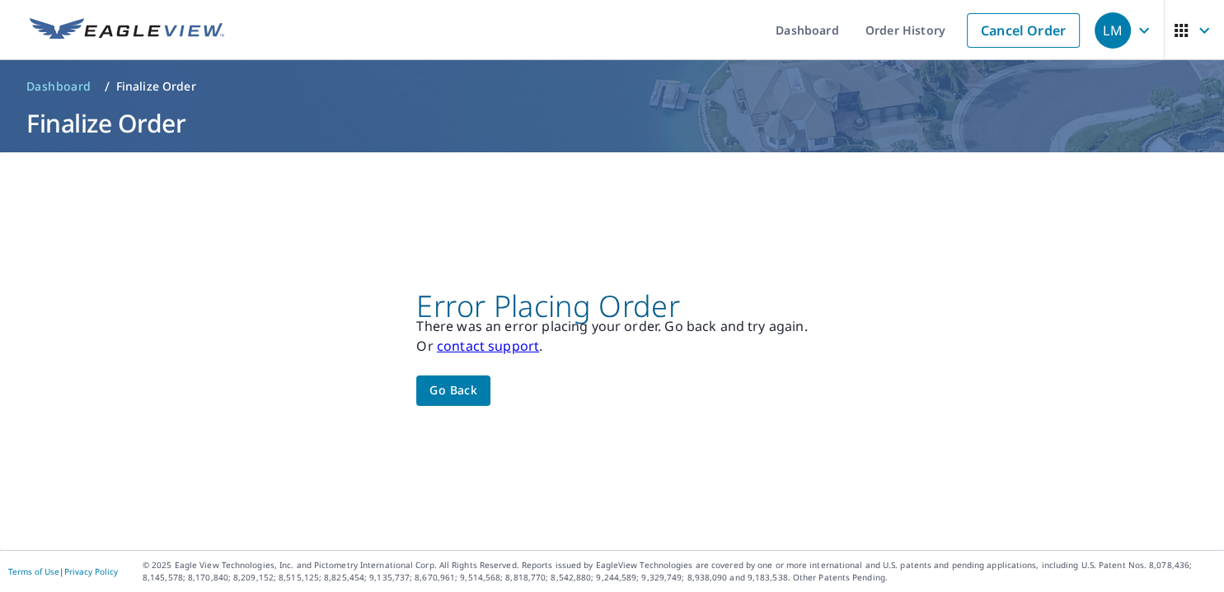
click at [443, 391] on span "Go back" at bounding box center [453, 391] width 48 height 21
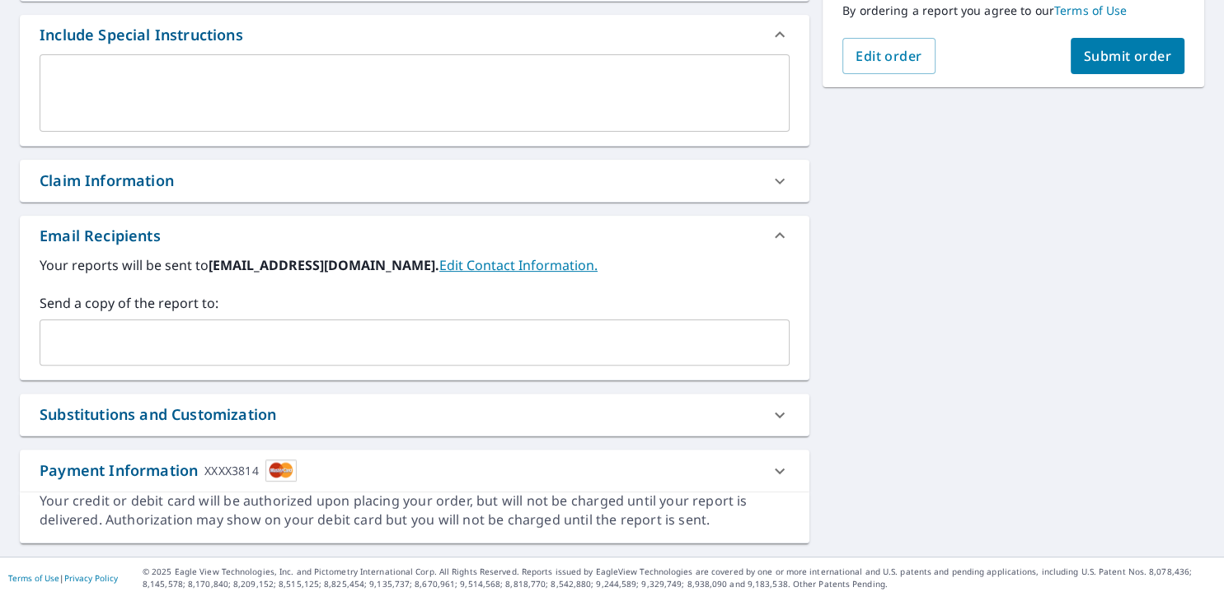
scroll to position [443, 0]
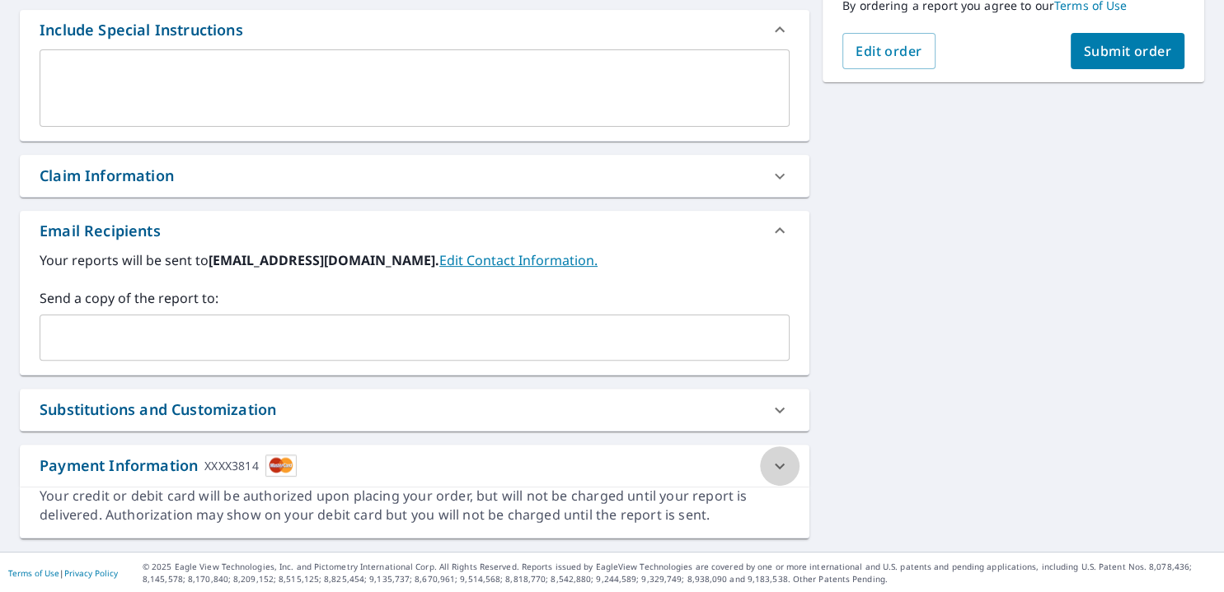
click at [776, 465] on icon at bounding box center [780, 466] width 20 height 20
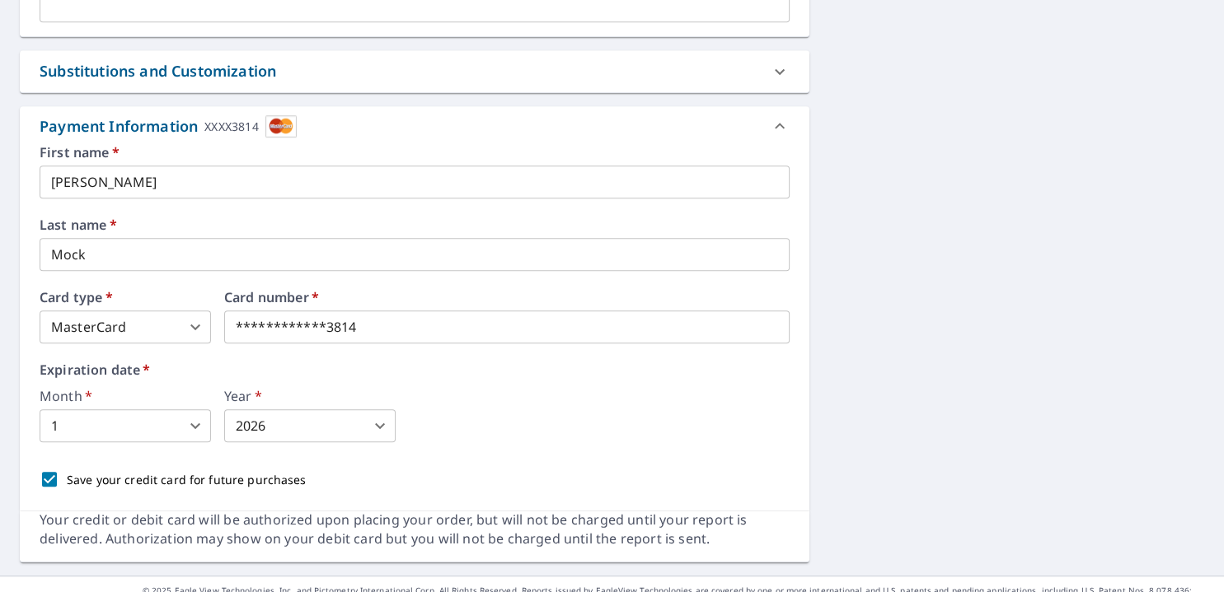
scroll to position [806, 0]
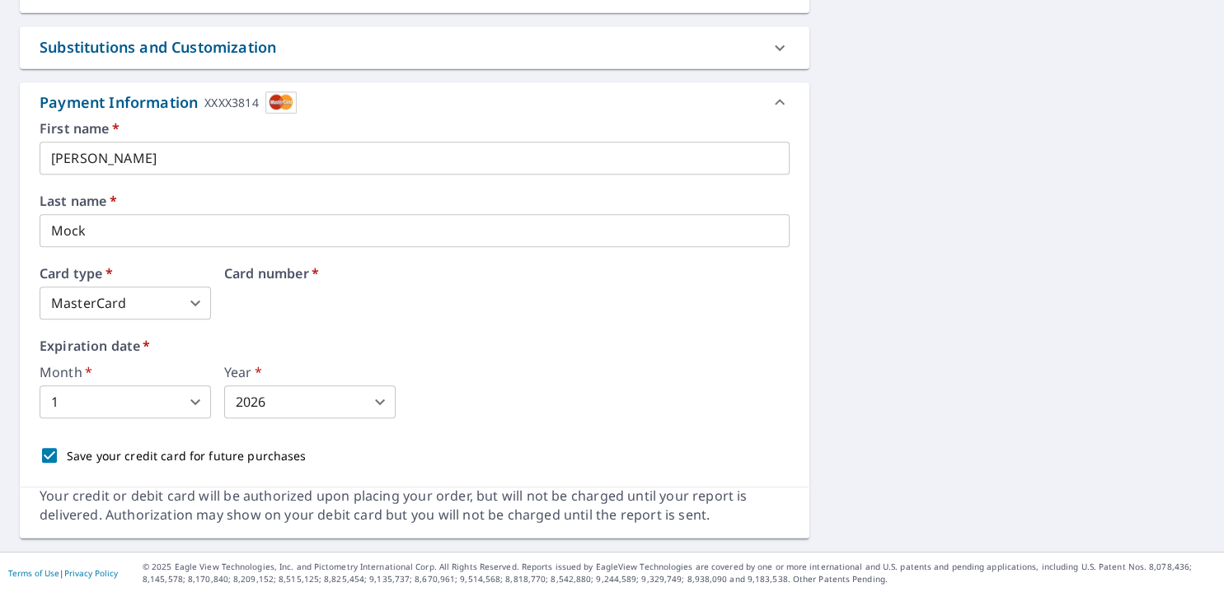
drag, startPoint x: 367, startPoint y: 302, endPoint x: 229, endPoint y: 297, distance: 137.7
click at [430, 265] on div "First name   * [PERSON_NAME] ​ Last name   * [PERSON_NAME] ​ Card type   * Mast…" at bounding box center [415, 297] width 750 height 351
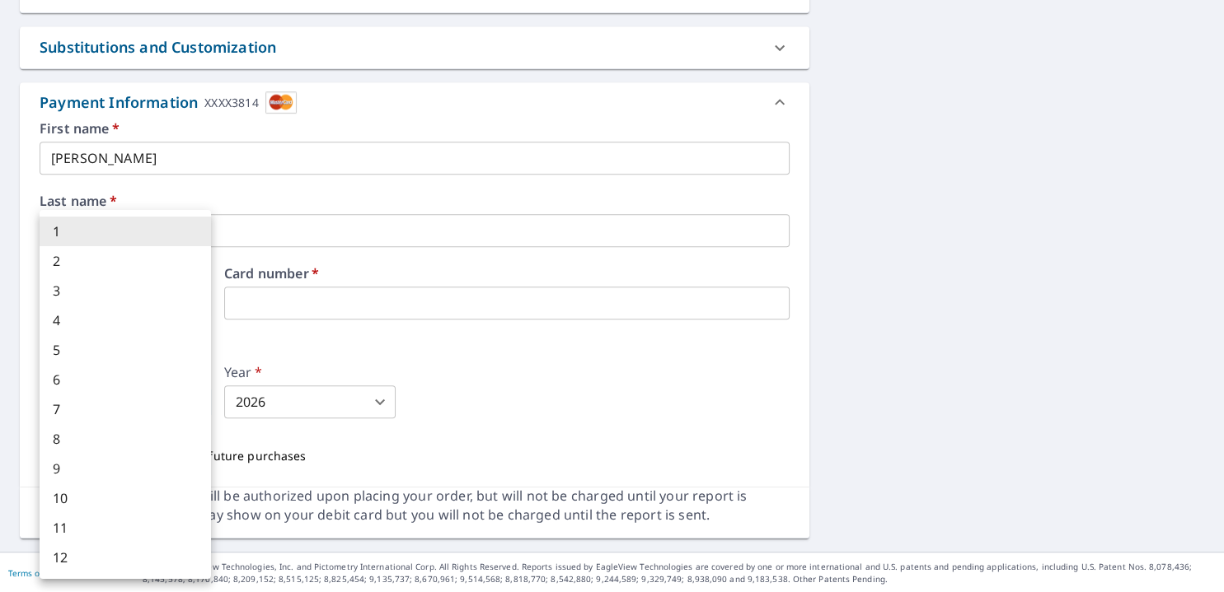
click at [193, 402] on body "LM LM Dashboard Order History Cancel Order LM Dashboard / Finalize Order Finali…" at bounding box center [612, 296] width 1224 height 592
click at [59, 382] on li "6" at bounding box center [125, 380] width 171 height 30
type input "6"
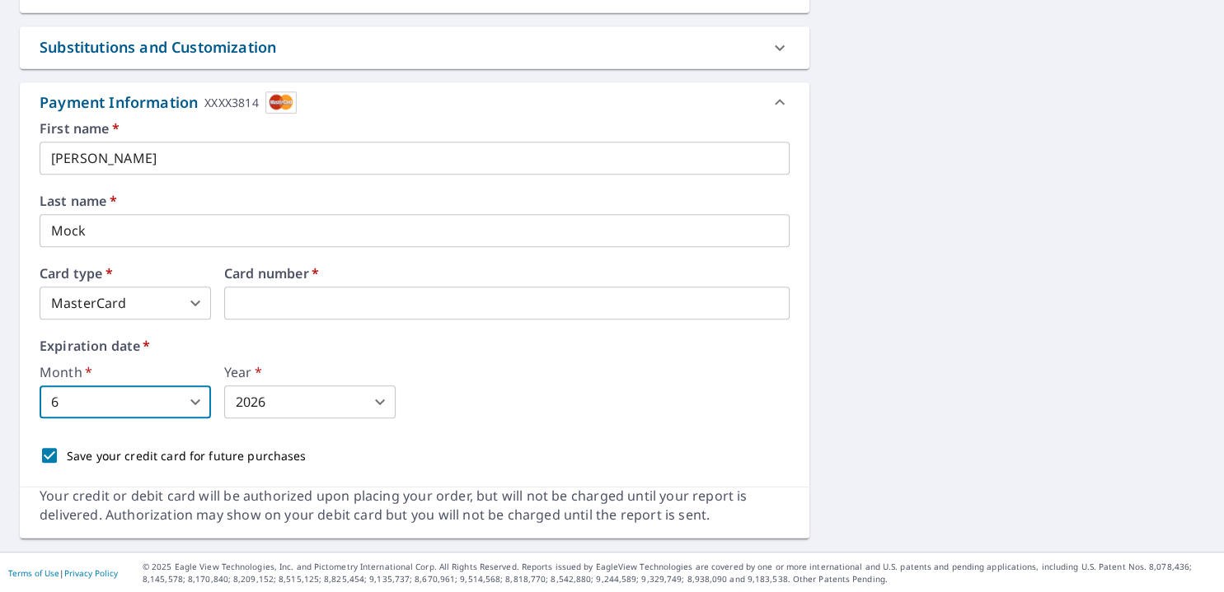
click at [381, 404] on body "LM LM Dashboard Order History Cancel Order LM Dashboard / Finalize Order Finali…" at bounding box center [612, 296] width 1224 height 592
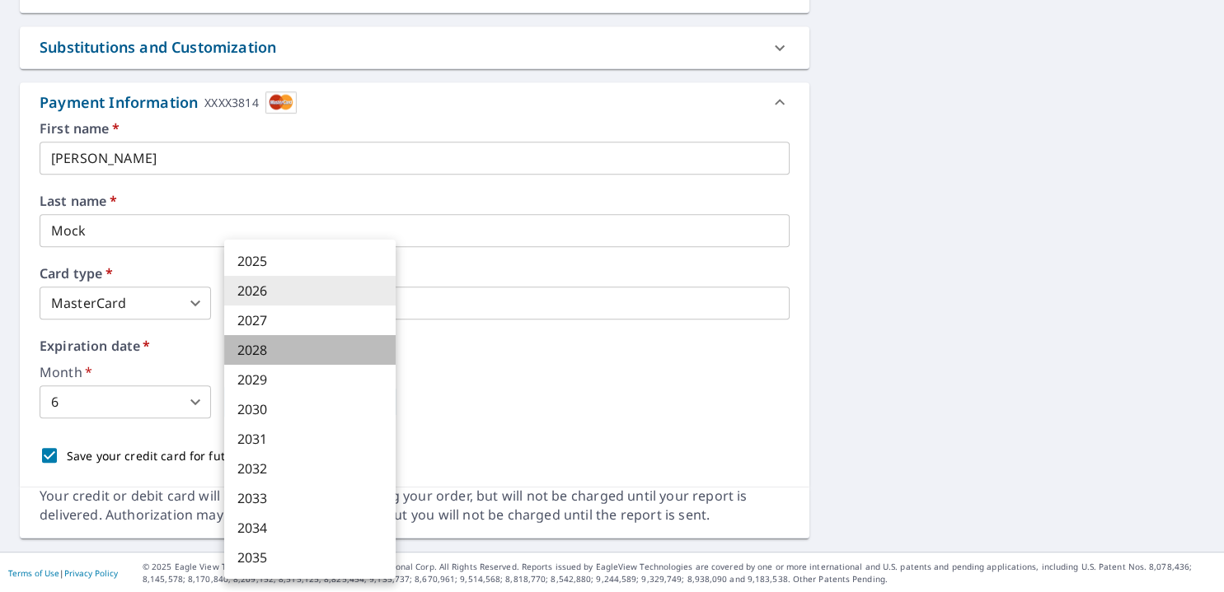
click at [264, 353] on li "2028" at bounding box center [309, 350] width 171 height 30
type input "2028"
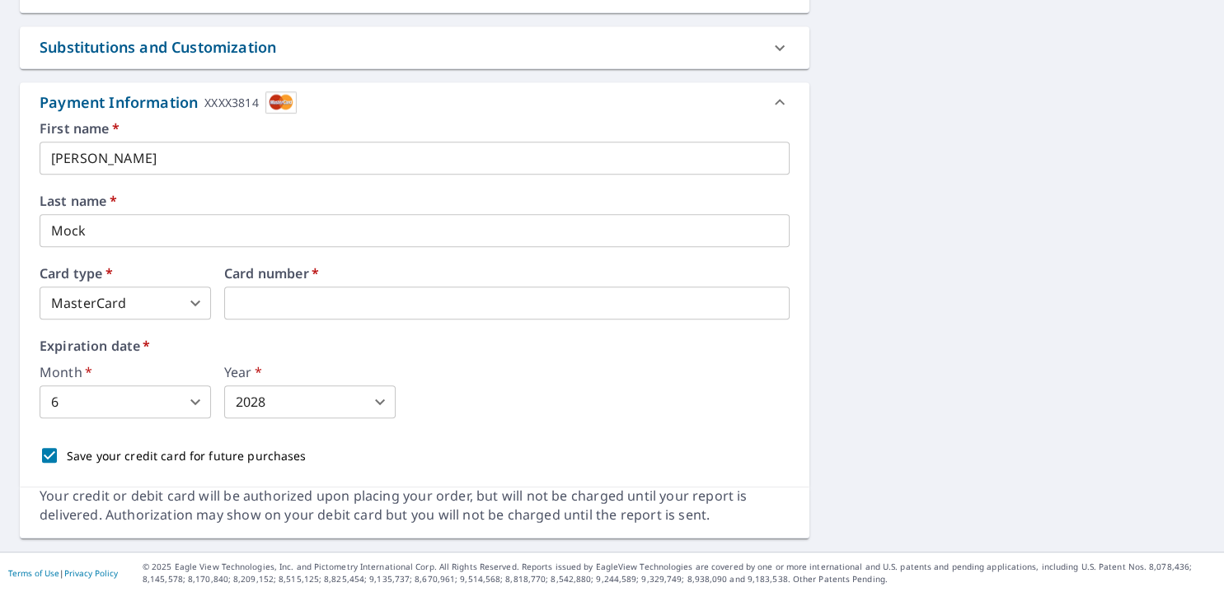
click at [620, 428] on div "First name   * [PERSON_NAME] ​ Last name   * [PERSON_NAME] ​ Card type   * Mast…" at bounding box center [415, 297] width 750 height 351
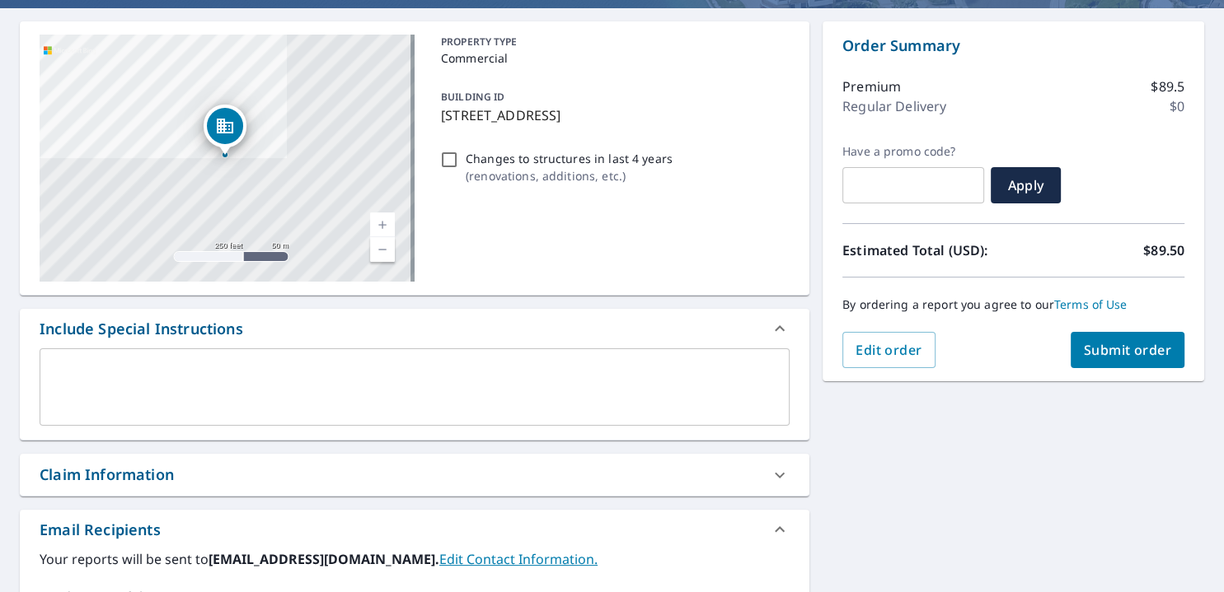
scroll to position [272, 0]
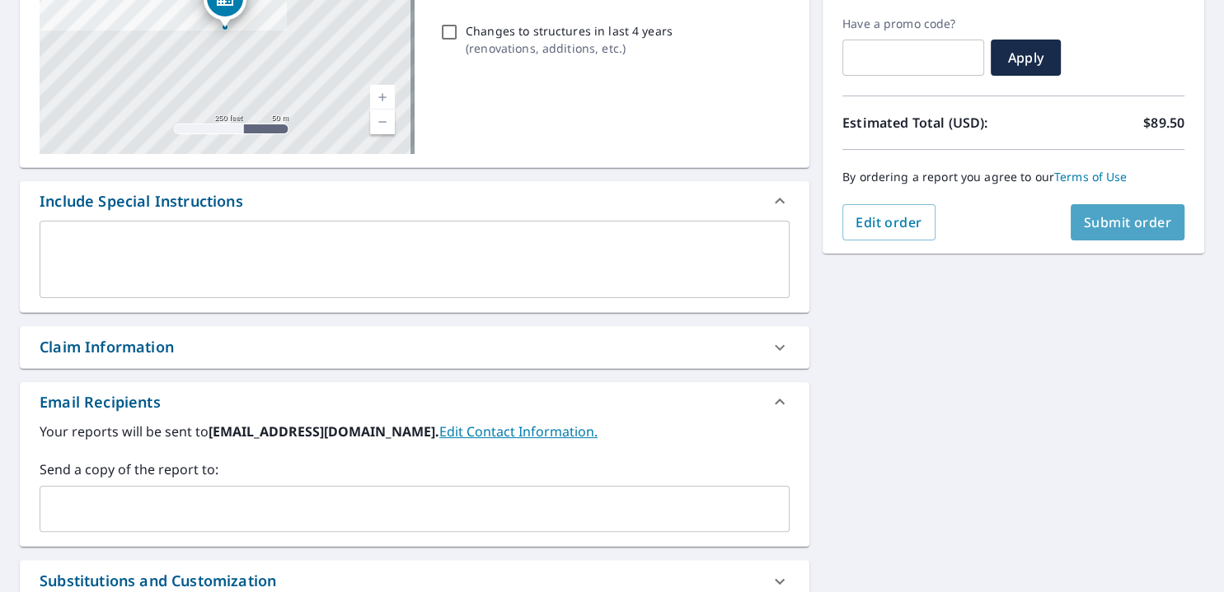
click at [1094, 213] on span "Submit order" at bounding box center [1127, 222] width 88 height 18
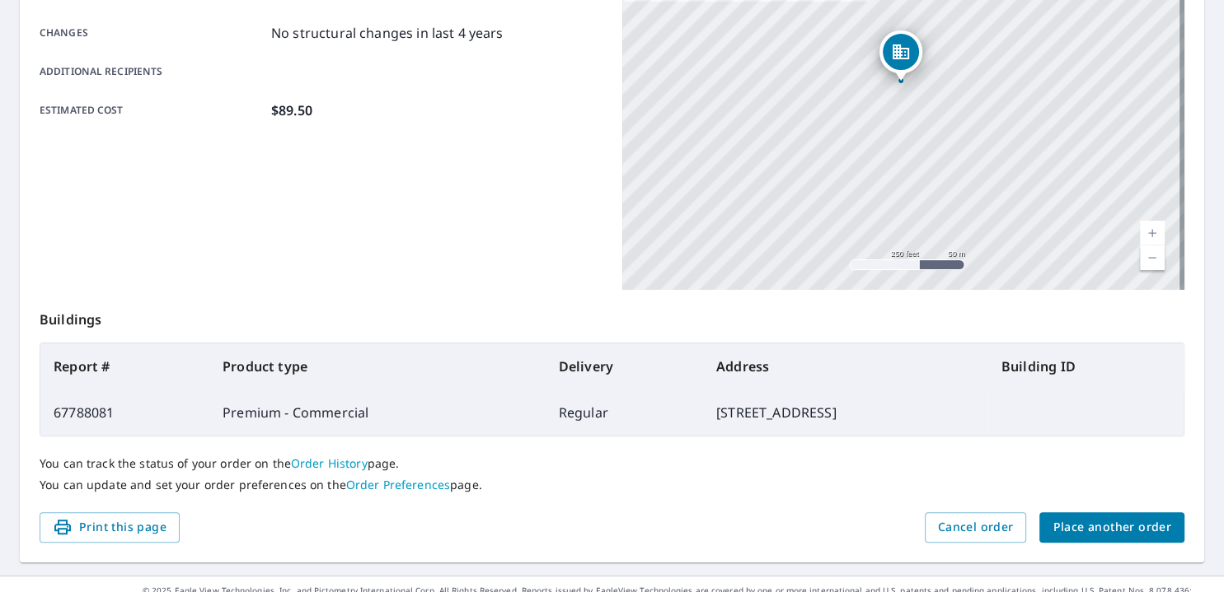
scroll to position [376, 0]
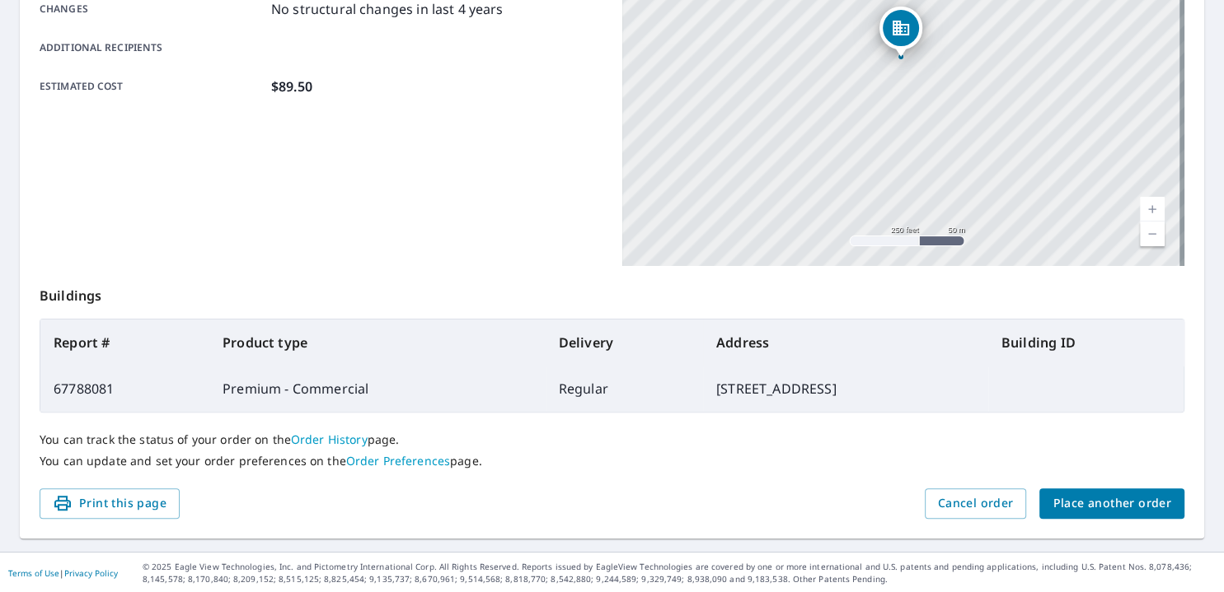
click at [873, 296] on p "Buildings" at bounding box center [612, 292] width 1144 height 53
click at [114, 504] on span "Print this page" at bounding box center [110, 504] width 114 height 21
click at [89, 503] on span "Print this page" at bounding box center [110, 504] width 114 height 21
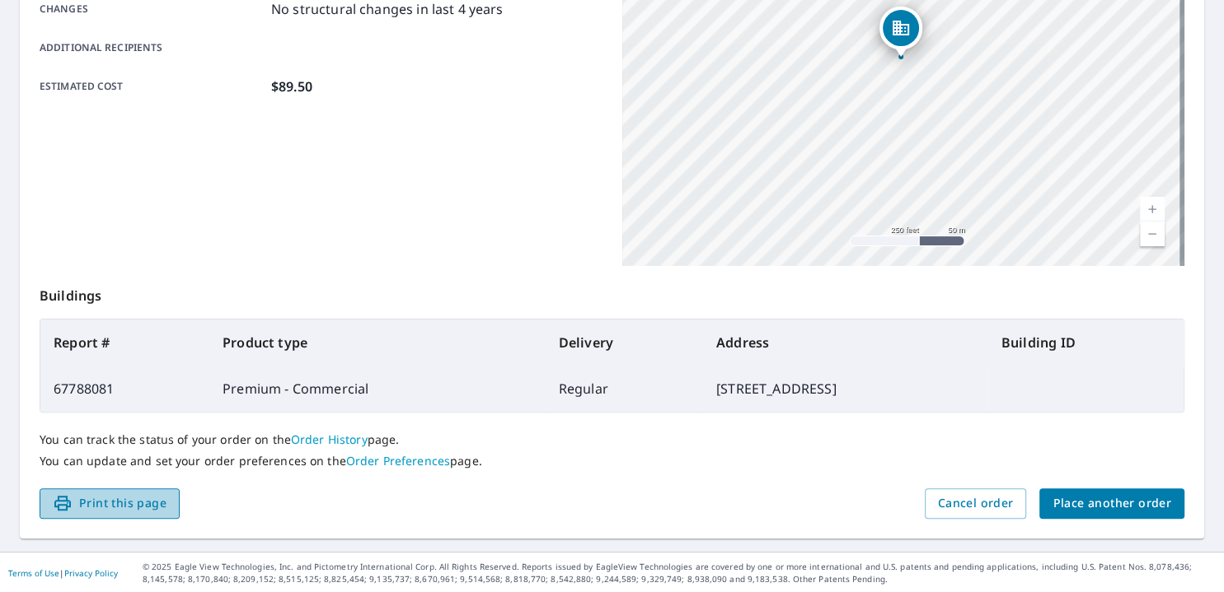
click at [129, 503] on span "Print this page" at bounding box center [110, 504] width 114 height 21
